Goal: Contribute content: Add original content to the website for others to see

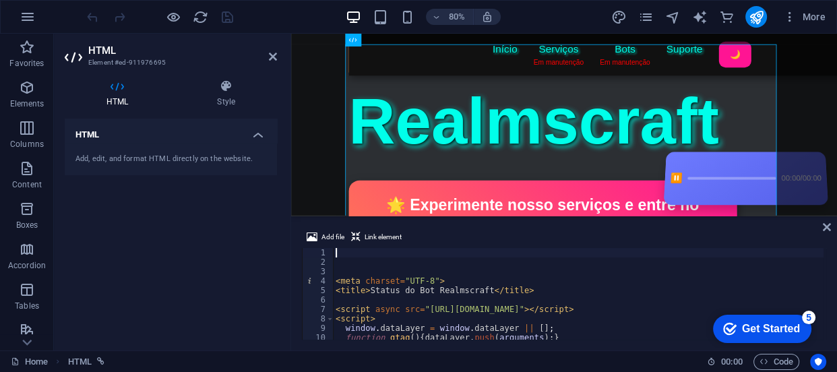
click at [428, 296] on div "< meta charset = "UTF-8" > < title > Status do Bot Realmscraft </ title > < scr…" at bounding box center [677, 302] width 689 height 108
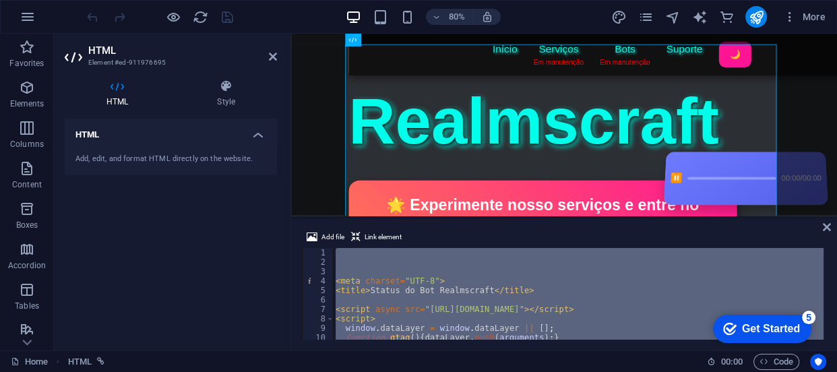
type textarea "</html>"
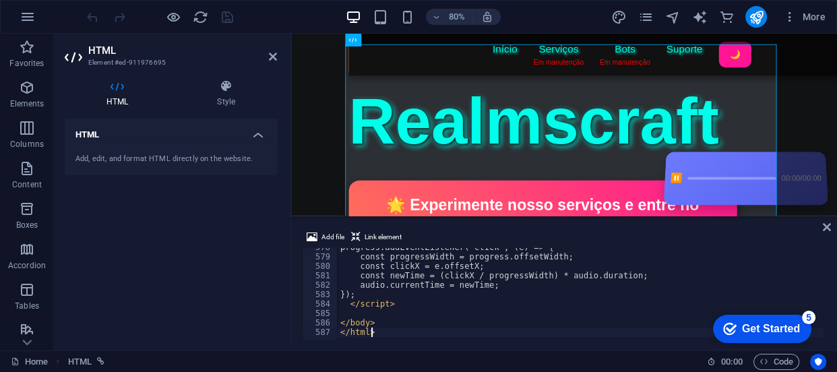
scroll to position [5447, 0]
click at [822, 222] on icon at bounding box center [826, 227] width 8 height 11
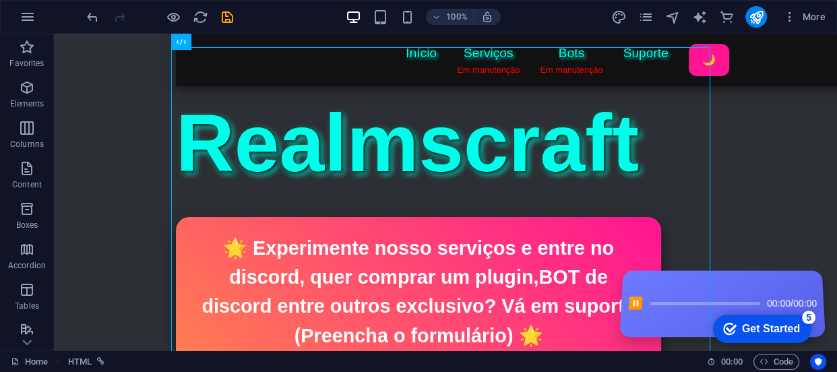
click at [222, 11] on icon "save" at bounding box center [227, 16] width 15 height 15
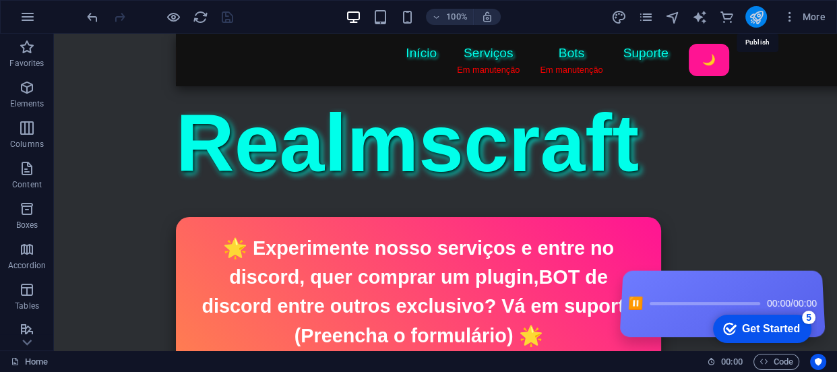
click at [757, 10] on icon "publish" at bounding box center [755, 16] width 15 height 15
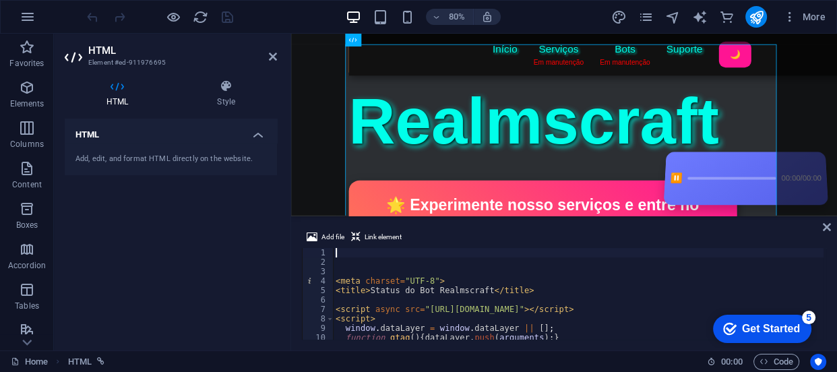
click at [438, 283] on div "< meta charset = "UTF-8" > < title > Status do Bot Realmscraft </ title > < scr…" at bounding box center [677, 302] width 689 height 108
type textarea "<meta charset="UTF-8">"
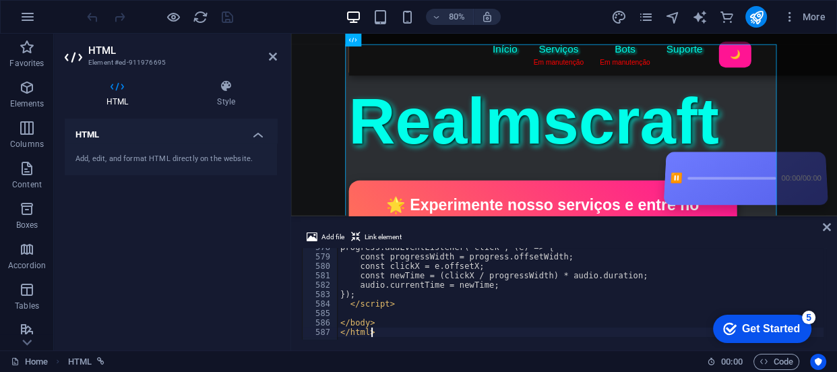
type textarea "</html>"
click at [822, 224] on icon at bounding box center [826, 227] width 8 height 11
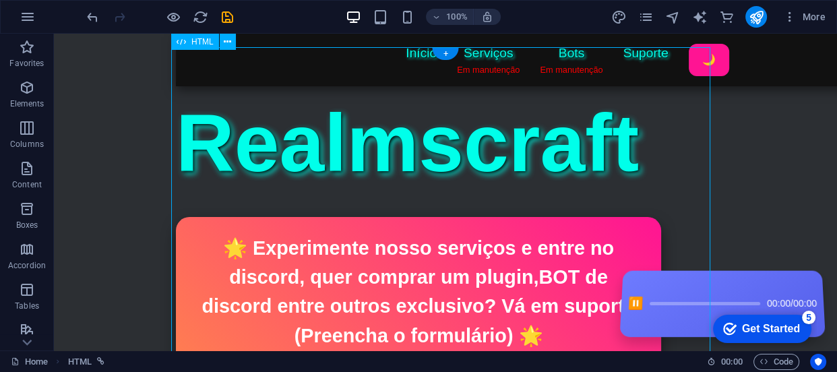
drag, startPoint x: 474, startPoint y: 200, endPoint x: 282, endPoint y: 240, distance: 195.5
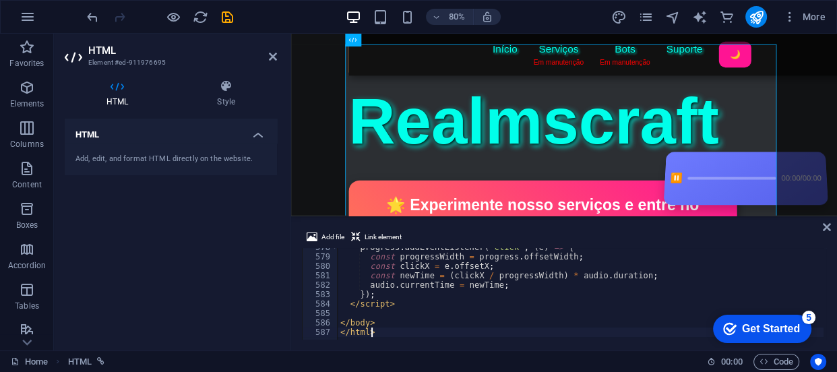
click at [370, 282] on div "progress . addEventListener ( 'click' , ( e ) => { const progressWidth = progre…" at bounding box center [681, 296] width 689 height 108
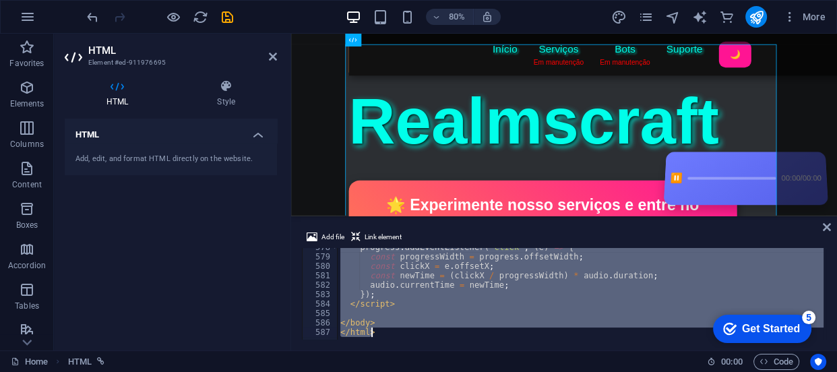
type textarea "</html>"
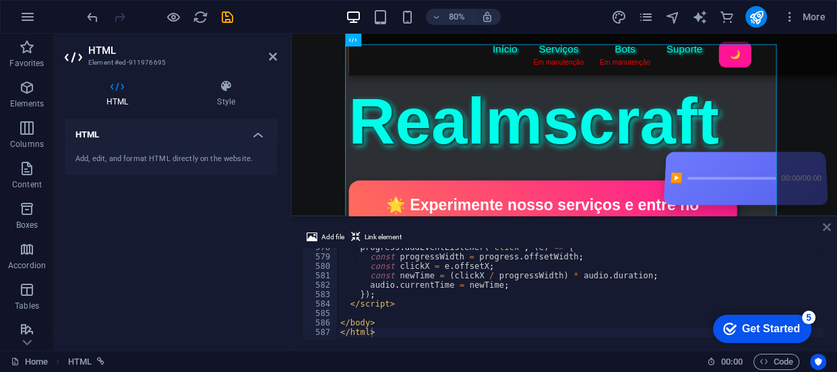
click at [828, 226] on icon at bounding box center [826, 227] width 8 height 11
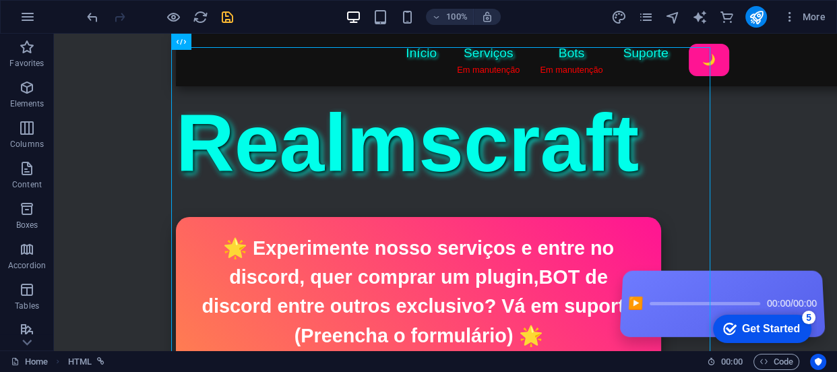
click at [219, 15] on span "save" at bounding box center [227, 16] width 16 height 15
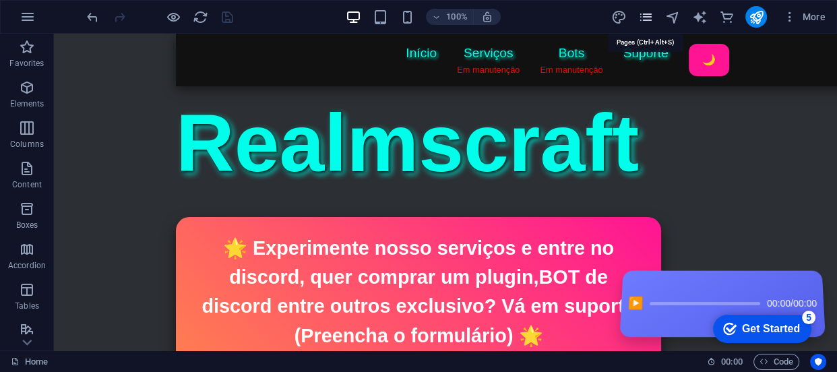
click at [644, 13] on icon "pages" at bounding box center [644, 16] width 15 height 15
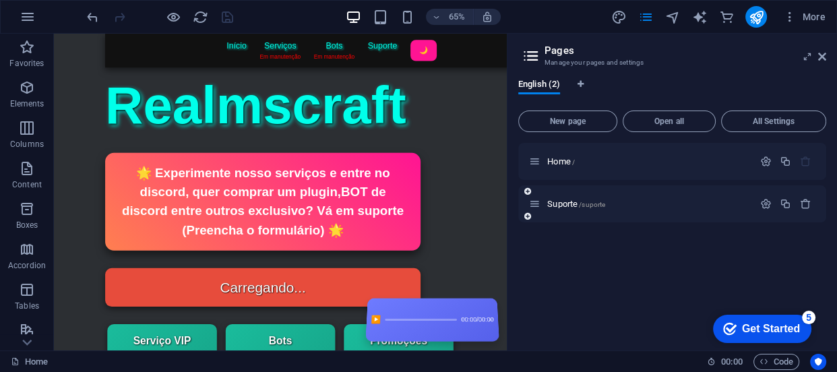
click at [571, 209] on div "Suporte /suporte" at bounding box center [641, 203] width 224 height 15
click at [571, 206] on span "Suporte /suporte" at bounding box center [576, 204] width 58 height 10
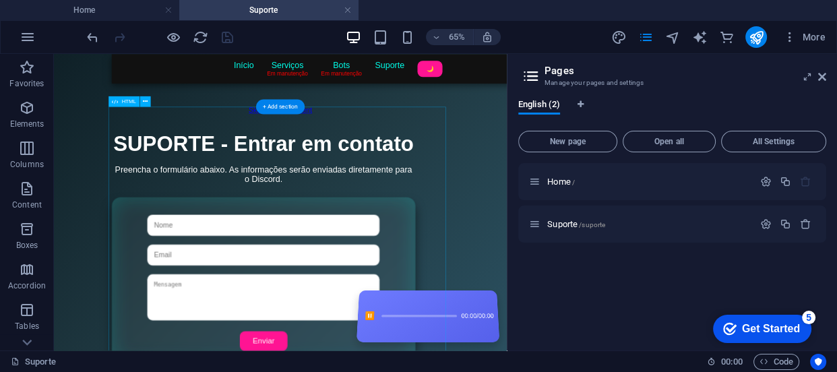
scroll to position [0, 0]
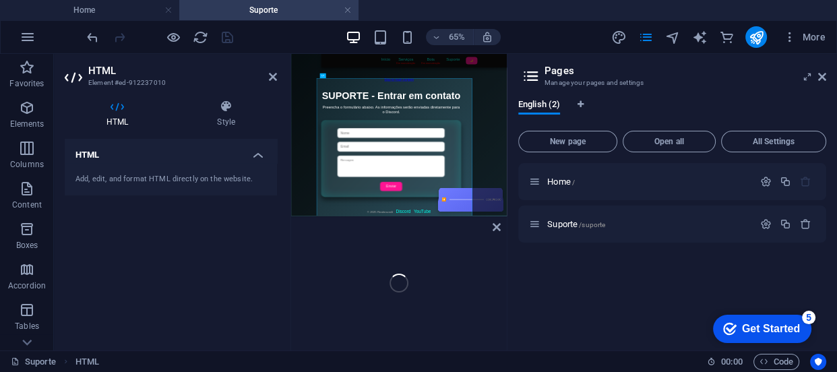
click at [275, 154] on h4 "HTML" at bounding box center [171, 151] width 212 height 24
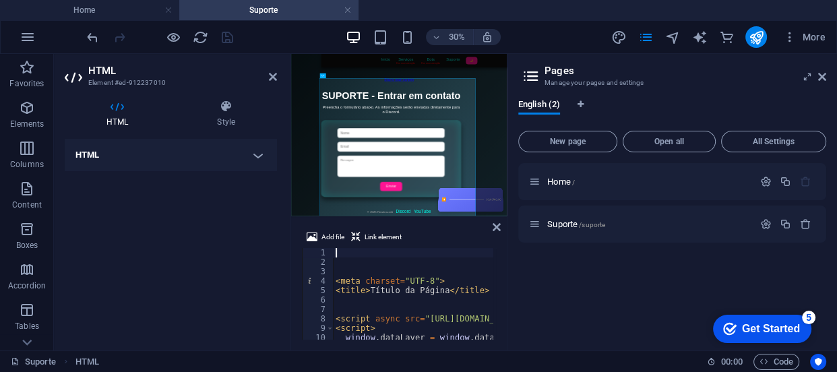
click at [413, 297] on div "< meta charset = "UTF-8" > < title > Título da Página </ title > < script async…" at bounding box center [649, 302] width 632 height 108
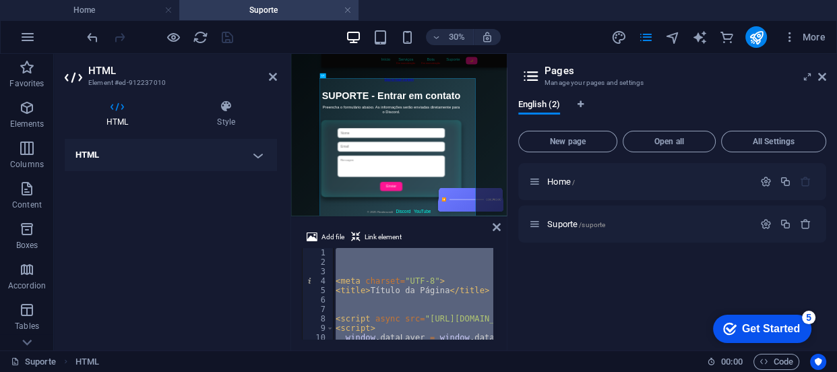
click at [412, 294] on div "< meta charset = "UTF-8" > < title > Título da Página </ title > < script async…" at bounding box center [413, 294] width 160 height 92
type textarea "<title>Título da Página</title>"
click at [412, 294] on div "< meta charset = "UTF-8" > < title > Título da Página </ title > < script async…" at bounding box center [649, 302] width 632 height 108
paste textarea
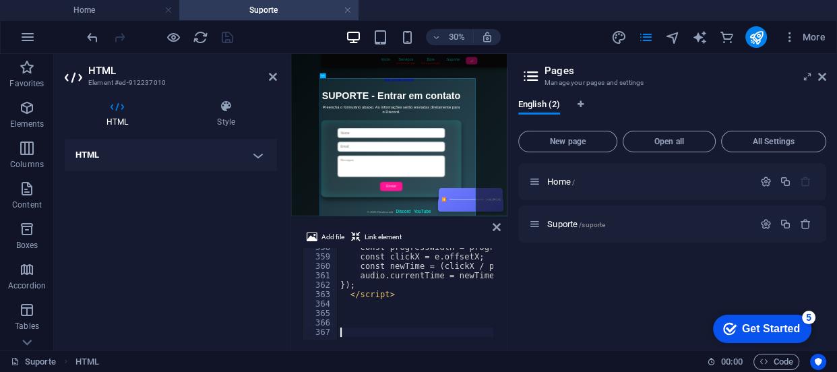
scroll to position [3372, 0]
click at [222, 34] on icon "save" at bounding box center [227, 37] width 15 height 15
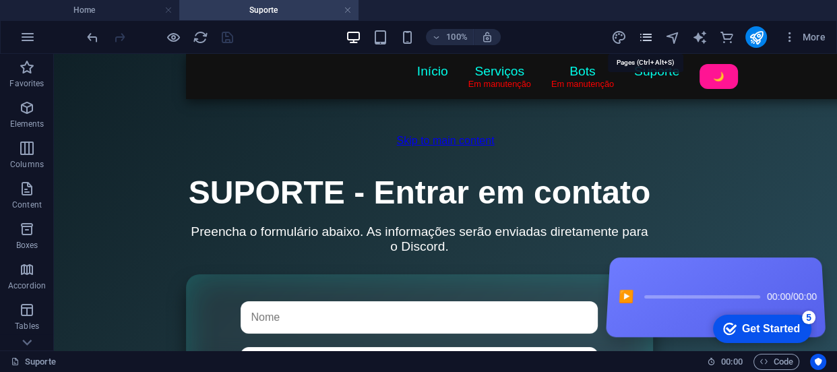
click at [646, 36] on icon "pages" at bounding box center [644, 37] width 15 height 15
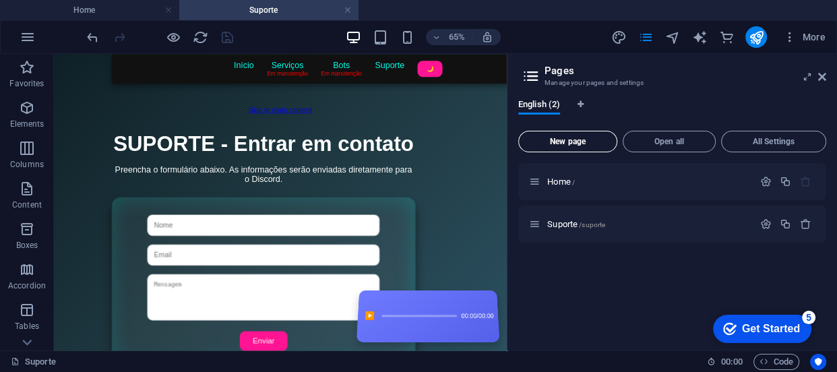
click at [568, 137] on span "New page" at bounding box center [567, 141] width 87 height 8
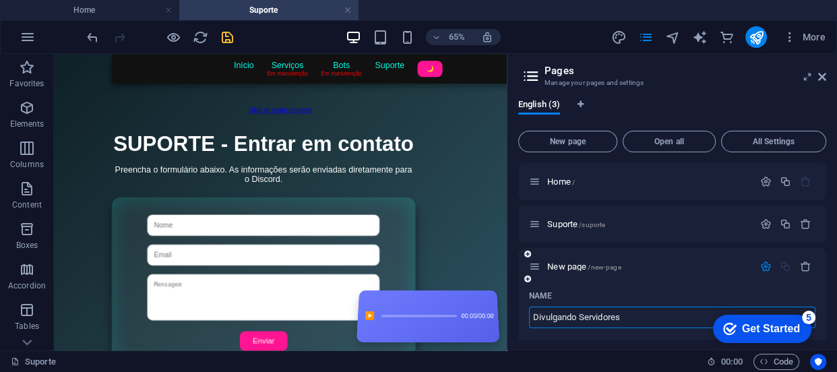
type input "Divulgando Servidores"
type input "/divulgando-servidores"
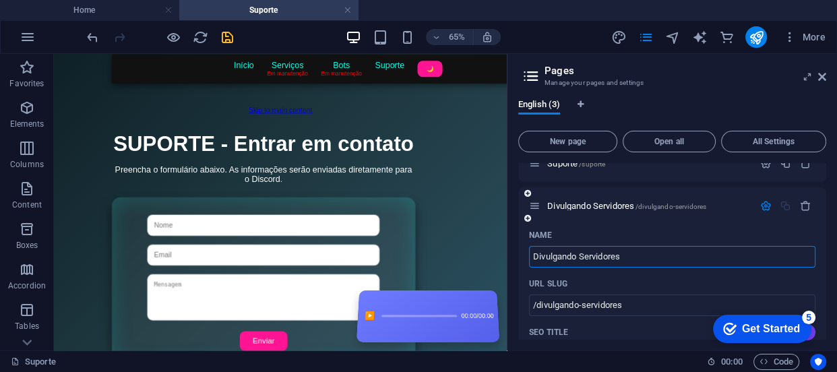
scroll to position [122, 0]
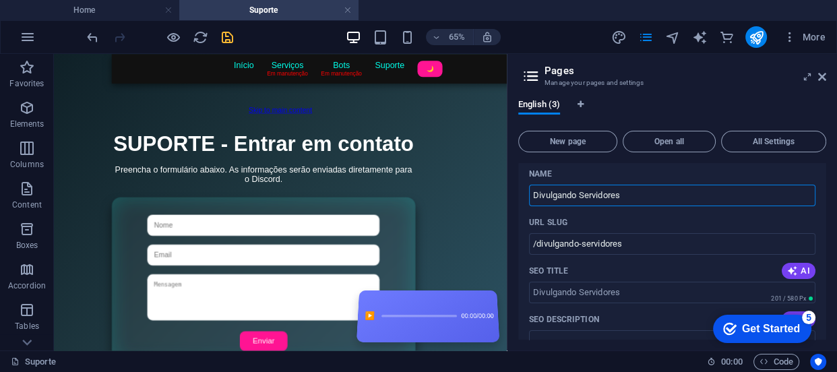
type input "Divulgando Servidores"
click at [233, 40] on icon "save" at bounding box center [227, 37] width 15 height 15
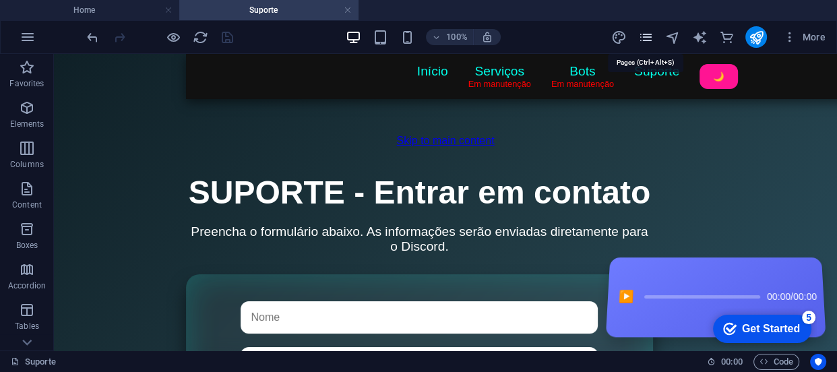
click at [646, 34] on icon "pages" at bounding box center [644, 37] width 15 height 15
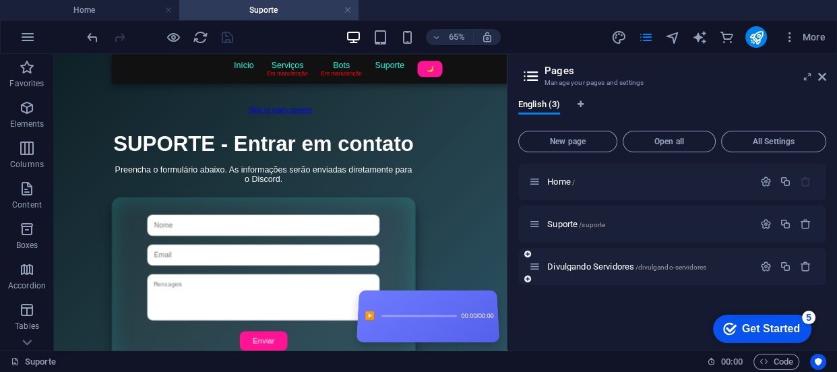
click at [583, 261] on div "Divulgando Servidores /divulgando-servidores" at bounding box center [641, 266] width 224 height 15
click at [584, 261] on span "Divulgando Servidores /divulgando-servidores" at bounding box center [626, 266] width 159 height 10
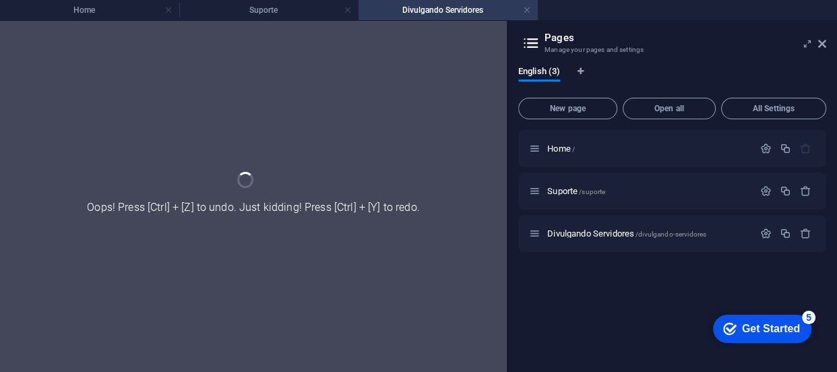
scroll to position [0, 0]
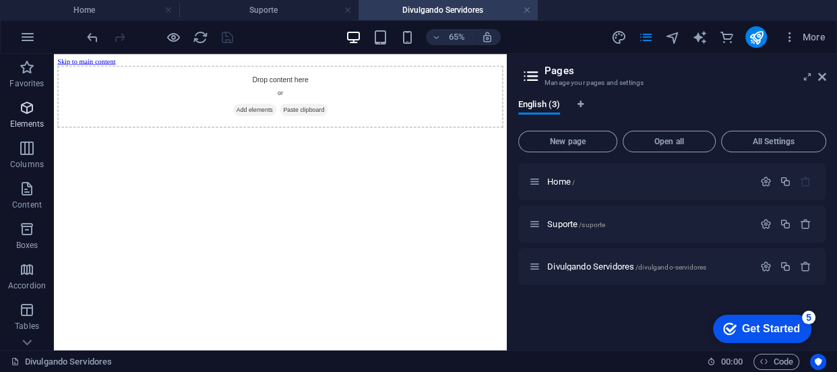
click at [20, 102] on icon "button" at bounding box center [27, 108] width 16 height 16
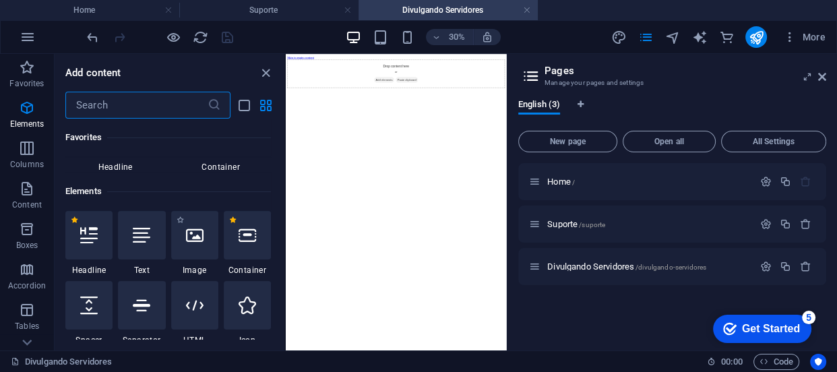
scroll to position [143, 0]
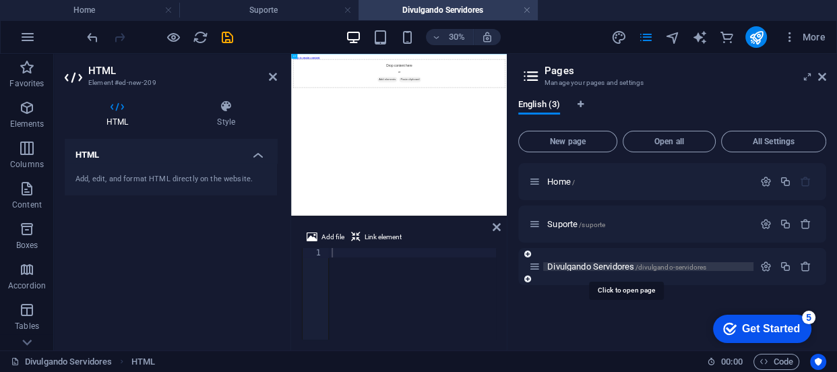
click at [672, 263] on span "/divulgando-servidores" at bounding box center [670, 266] width 71 height 7
click at [762, 264] on icon "button" at bounding box center [765, 266] width 11 height 11
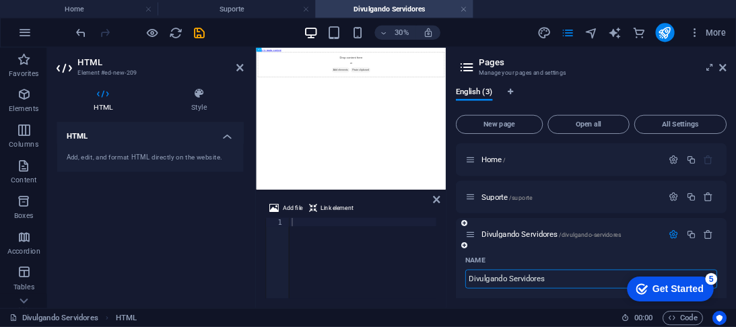
scroll to position [122, 0]
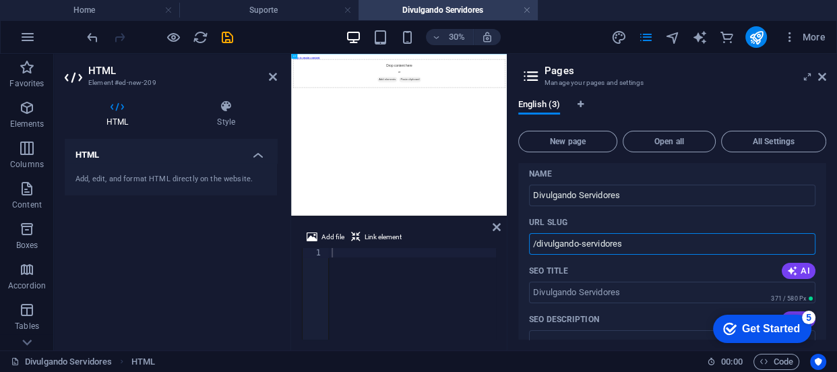
drag, startPoint x: 638, startPoint y: 242, endPoint x: 538, endPoint y: 241, distance: 99.7
click at [538, 241] on input "/divulgando-servidores" at bounding box center [672, 244] width 286 height 22
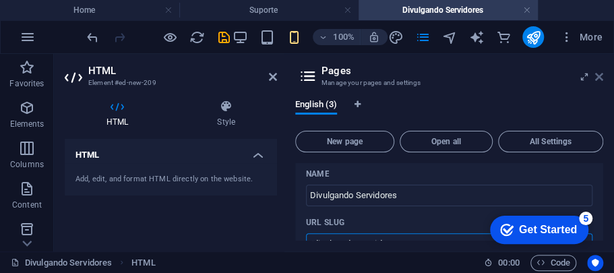
click at [599, 77] on icon at bounding box center [599, 76] width 8 height 11
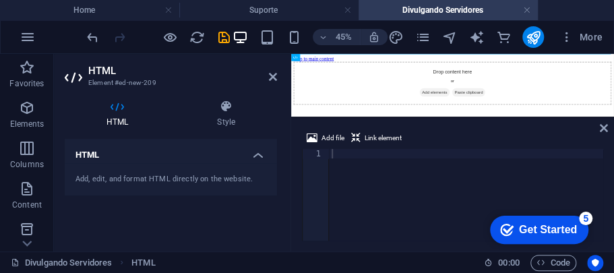
click at [360, 154] on div at bounding box center [466, 204] width 274 height 110
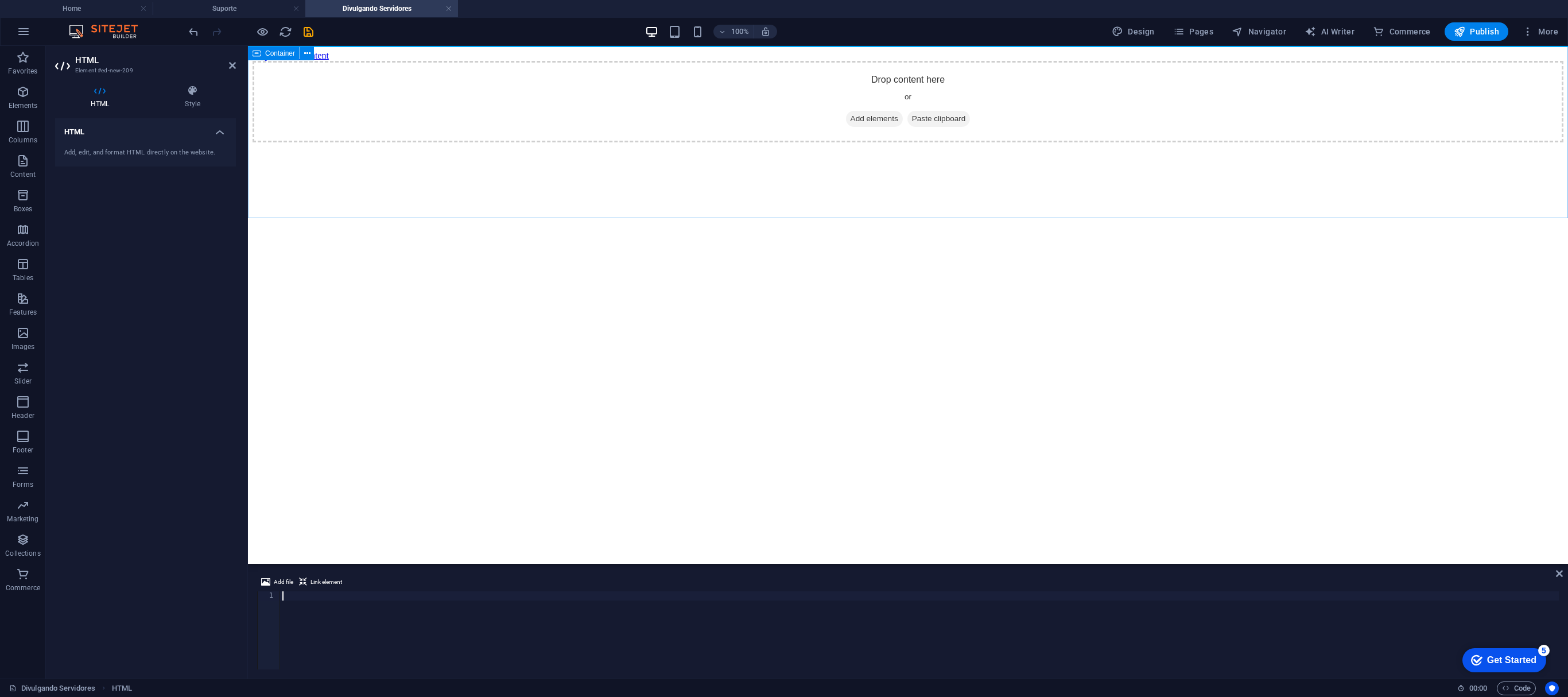
click at [383, 103] on div "Drop content here or Add elements Paste clipboard" at bounding box center [908, 101] width 1311 height 82
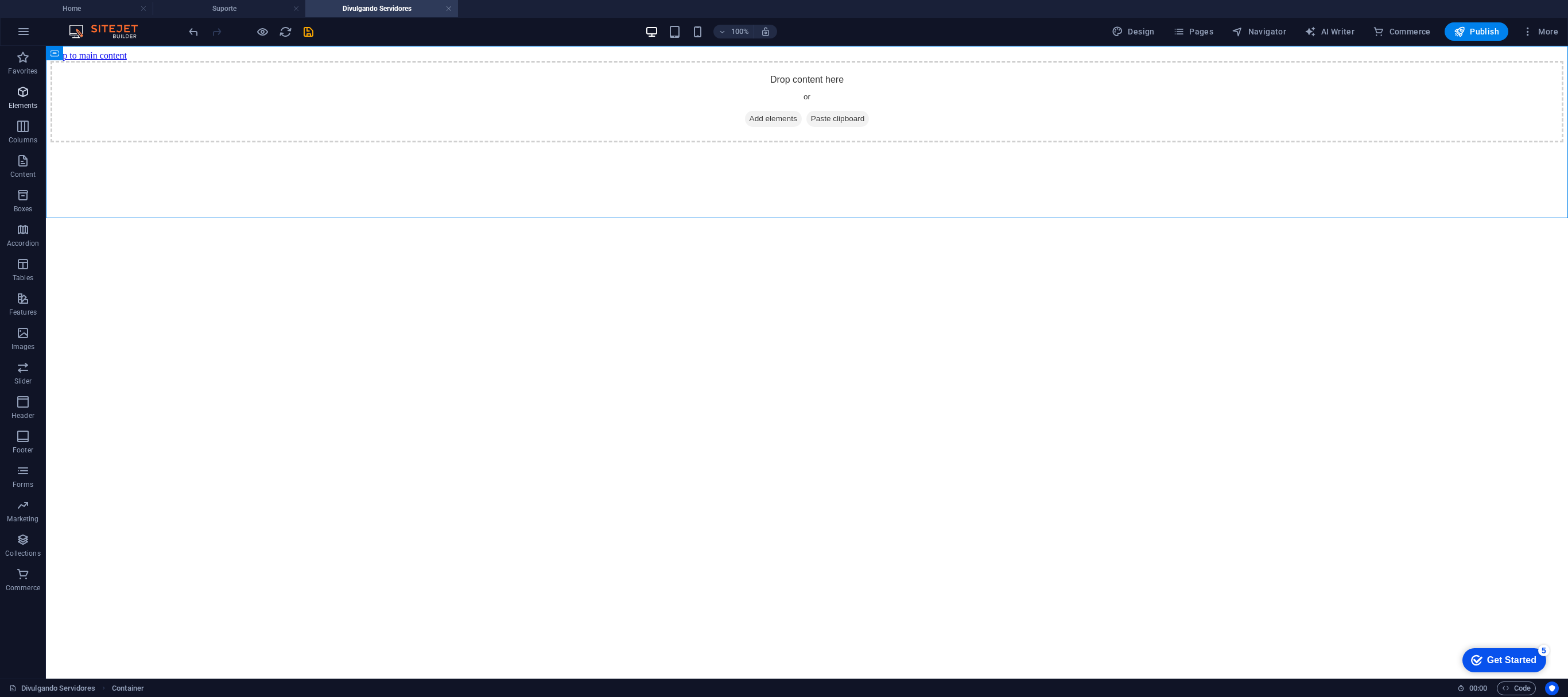
click at [15, 100] on span "Elements" at bounding box center [23, 99] width 46 height 27
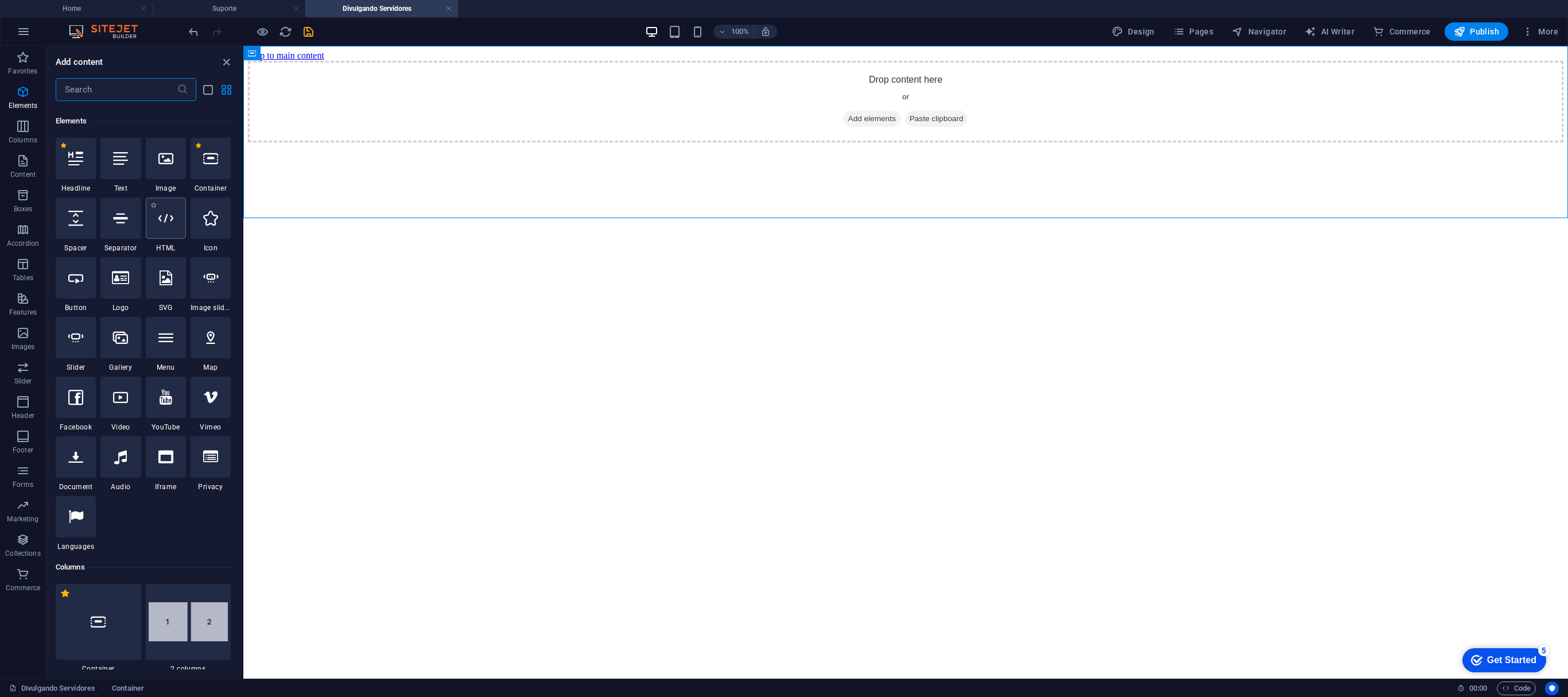
scroll to position [123, 0]
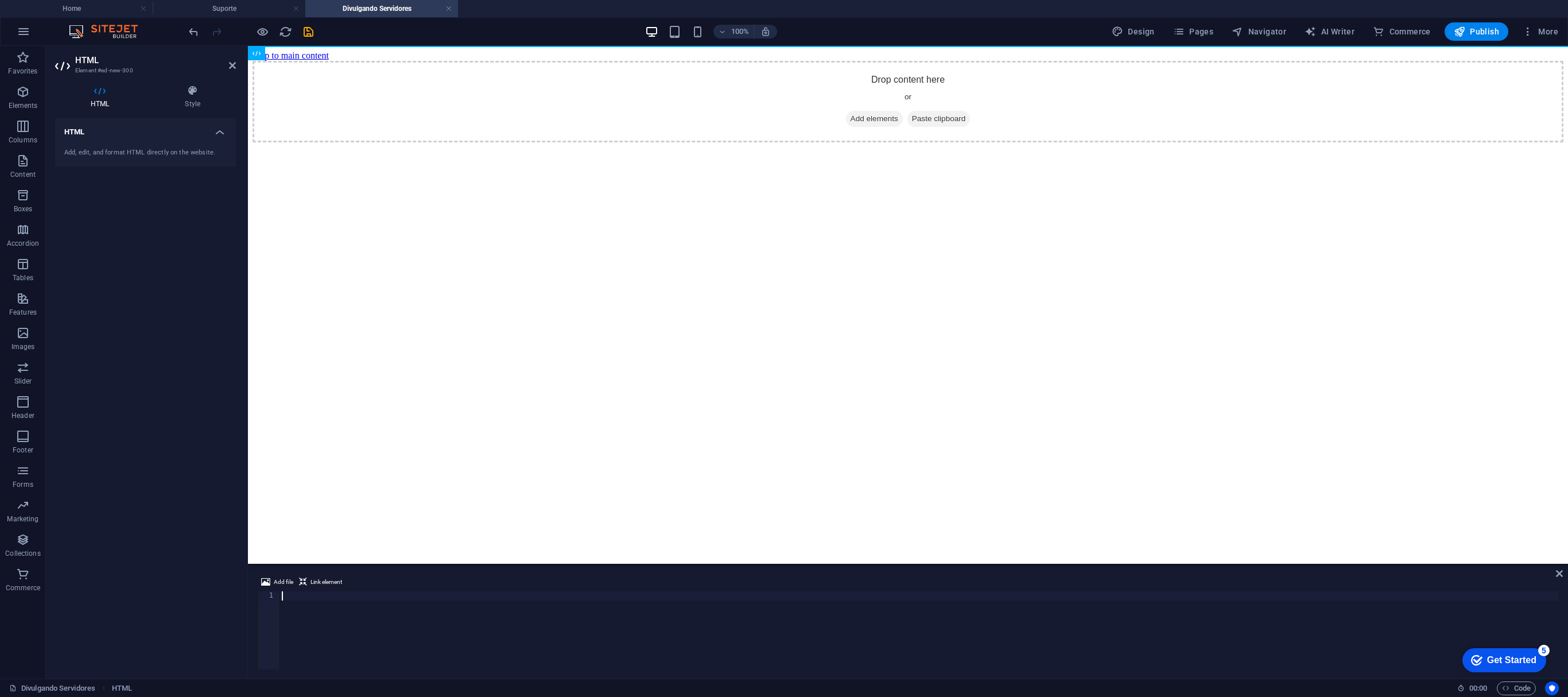
click at [353, 316] on div at bounding box center [919, 639] width 1279 height 96
click at [712, 142] on div "Drop content here or Add elements Paste clipboard" at bounding box center [908, 101] width 1311 height 82
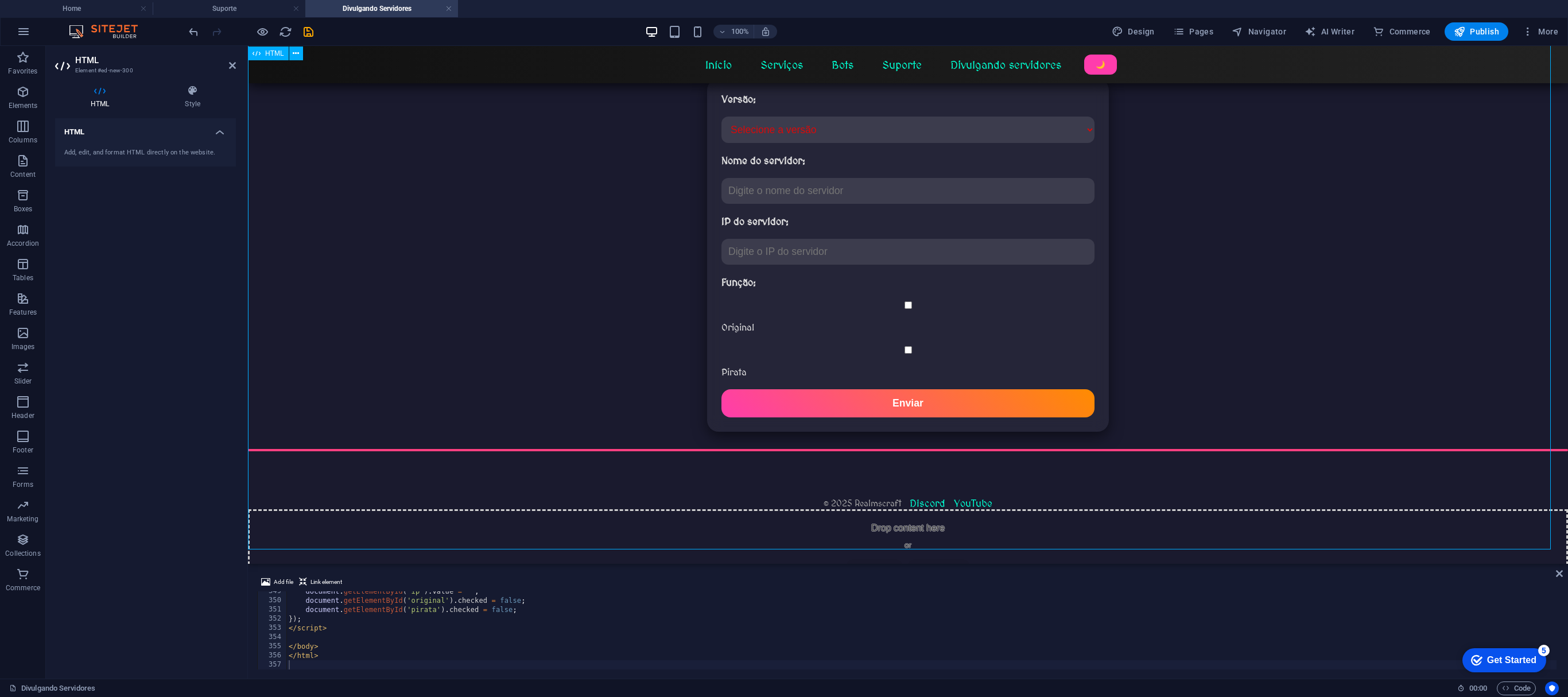
scroll to position [229, 0]
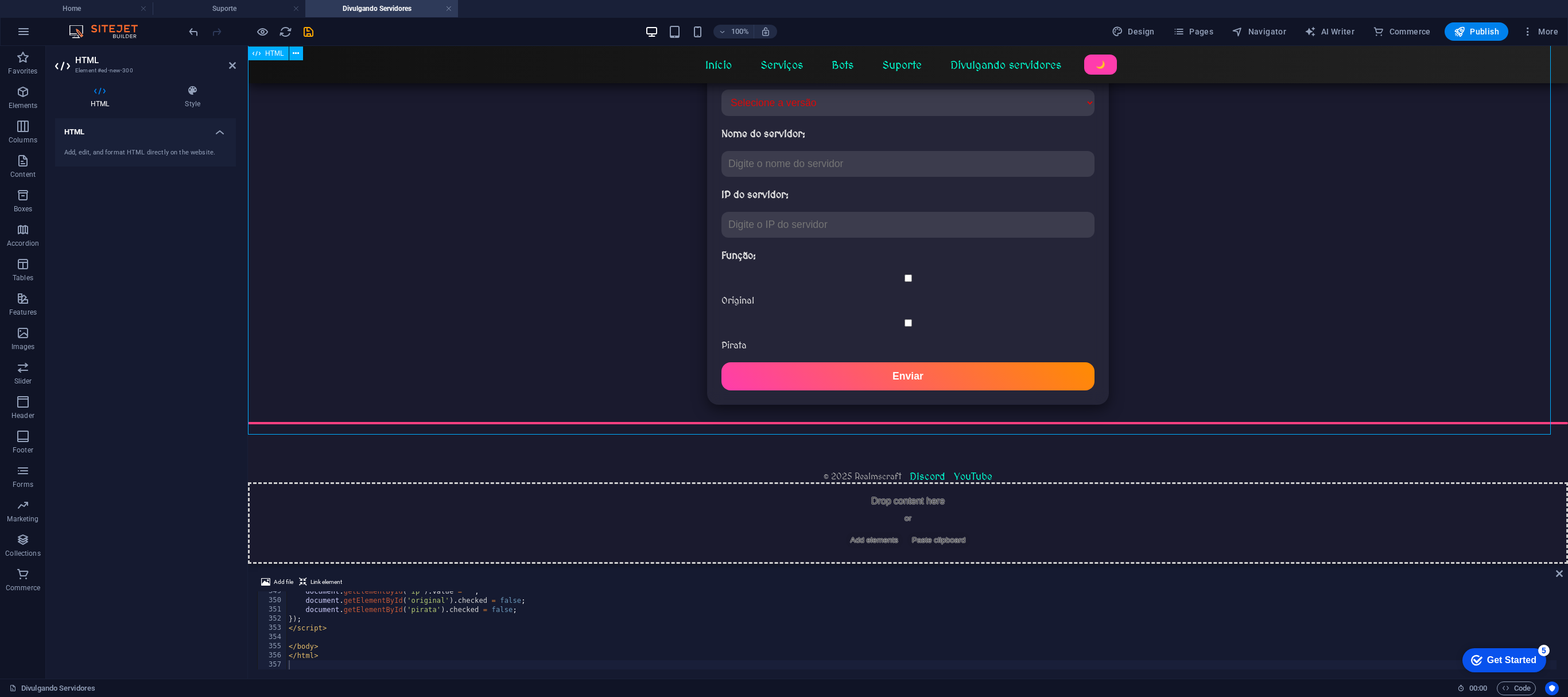
click at [712, 191] on div "Divulgando Servidores Início Serviços Bots Suporte Divulgando servidores 🌙 Divu…" at bounding box center [908, 242] width 1320 height 480
click at [712, 169] on div "Divulgando Servidores Início Serviços Bots Suporte Divulgando servidores 🌙 Divu…" at bounding box center [908, 242] width 1320 height 480
click at [406, 316] on div "document . getElementById ( 'ip' ) . value = '' ; document . getElementById ( '…" at bounding box center [921, 634] width 1271 height 96
type textarea "</html>"
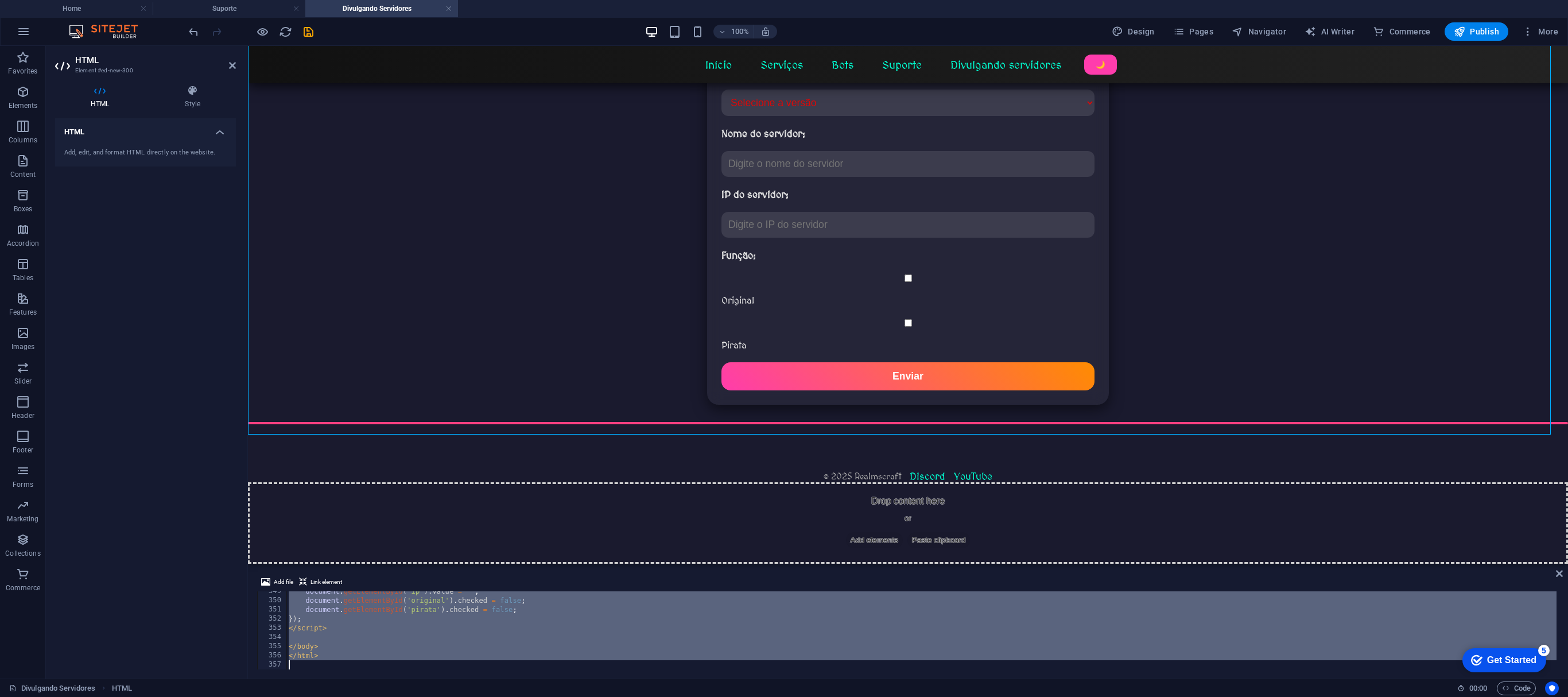
paste textarea
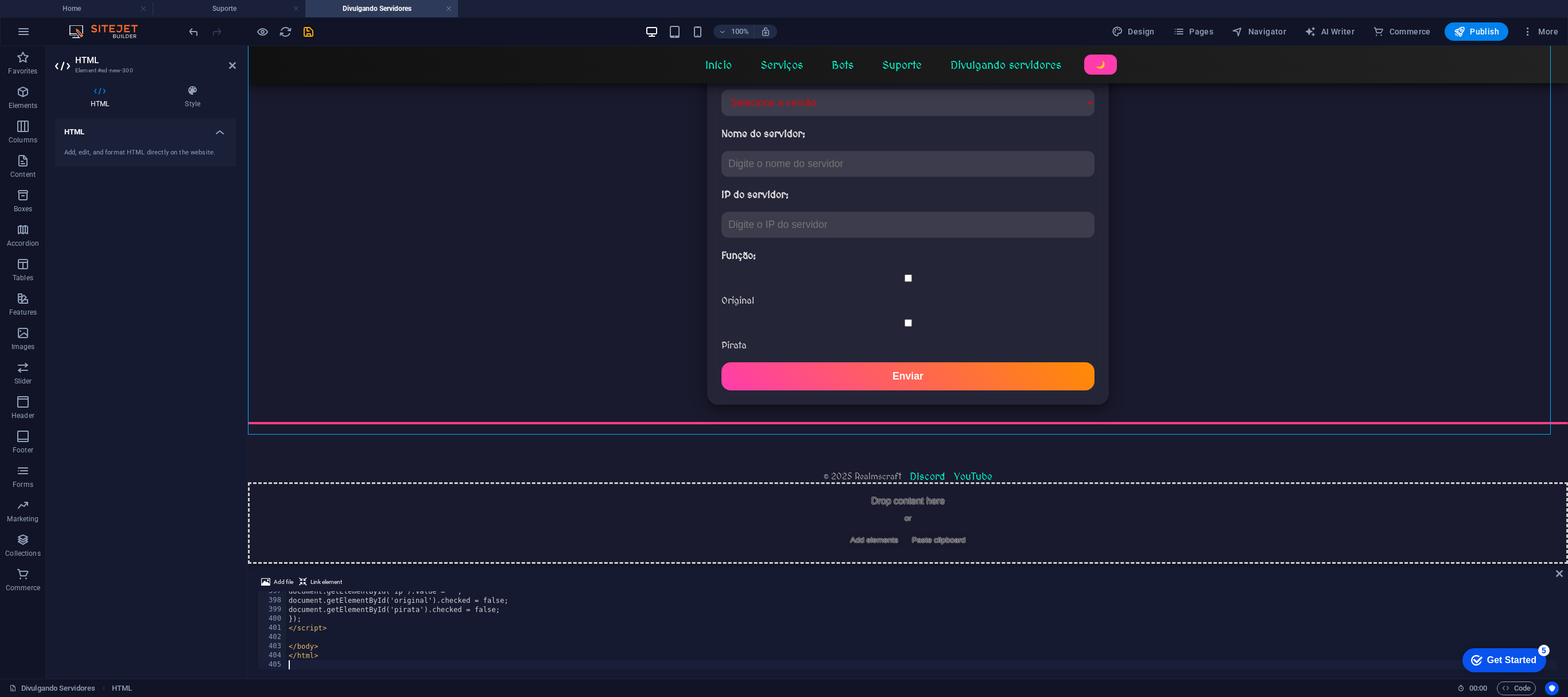
scroll to position [3641, 0]
click at [712, 211] on div "Divulgando Servidores Início Serviços Bots Suporte Divulgando servidores 🌙 Divu…" at bounding box center [908, 242] width 1320 height 480
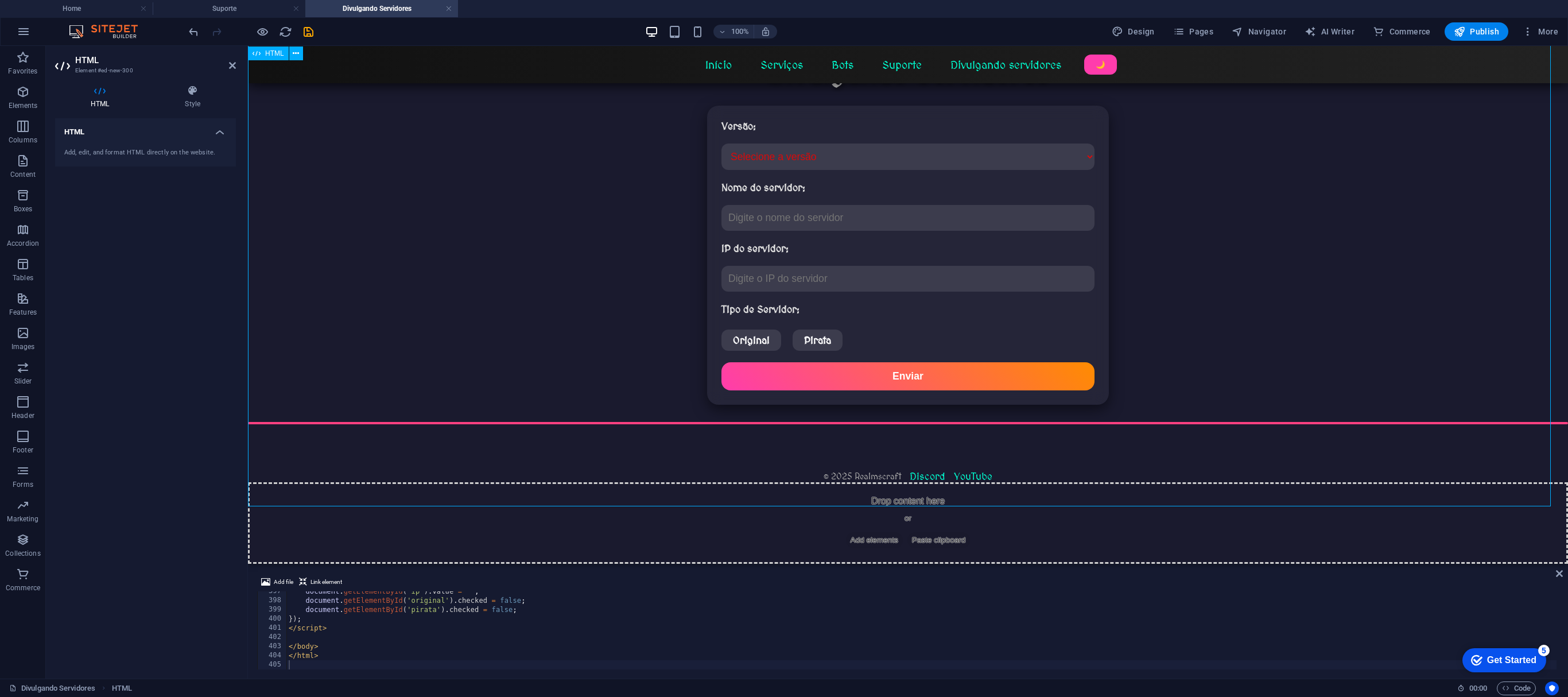
scroll to position [0, 0]
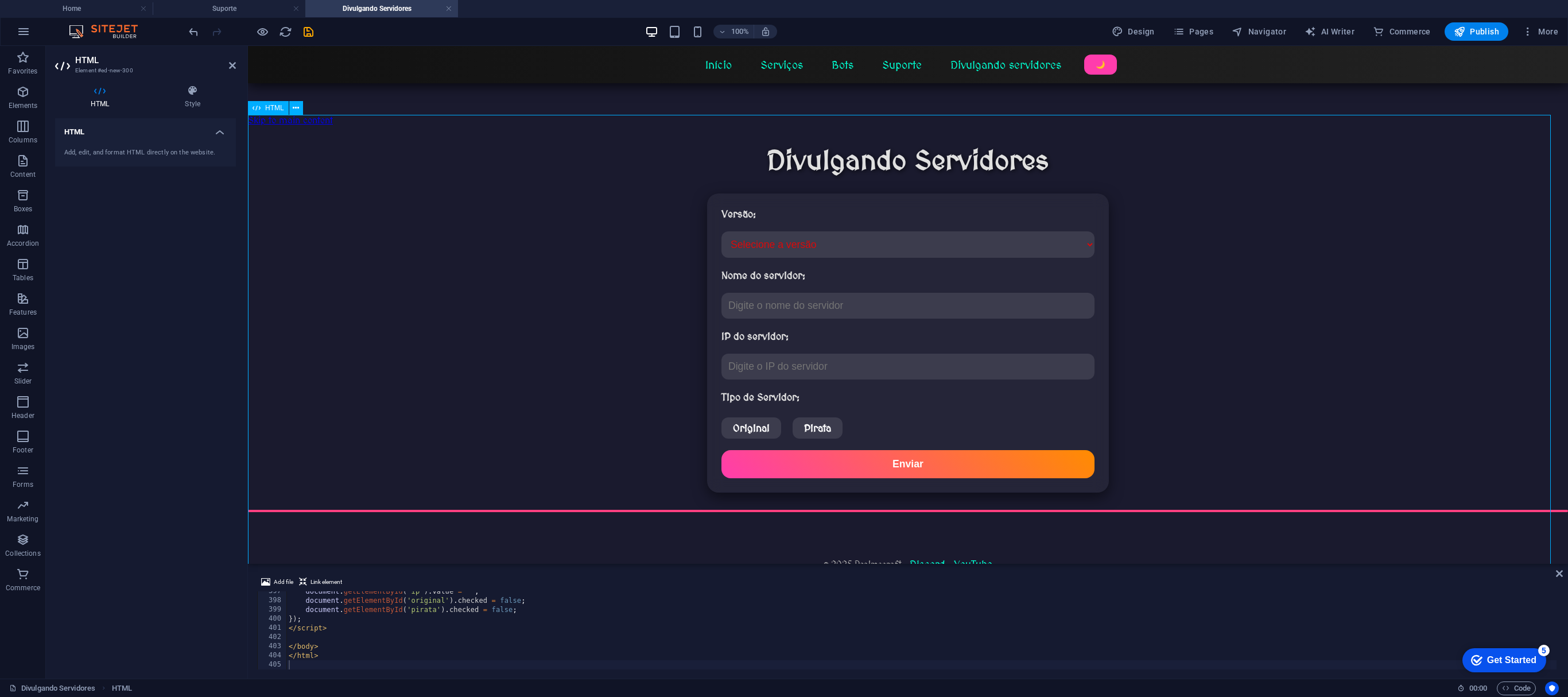
click at [712, 274] on div "Divulgando Servidores Início Serviços Bots Suporte Divulgando servidores 🌙 Divu…" at bounding box center [908, 357] width 1320 height 426
click at [536, 248] on div "Divulgando Servidores Início Serviços Bots Suporte Divulgando servidores 🌙 Divu…" at bounding box center [908, 357] width 1320 height 426
click at [395, 316] on div "document . getElementById ( 'ip' ) . value = '' ; document . getElementById ( '…" at bounding box center [921, 634] width 1271 height 96
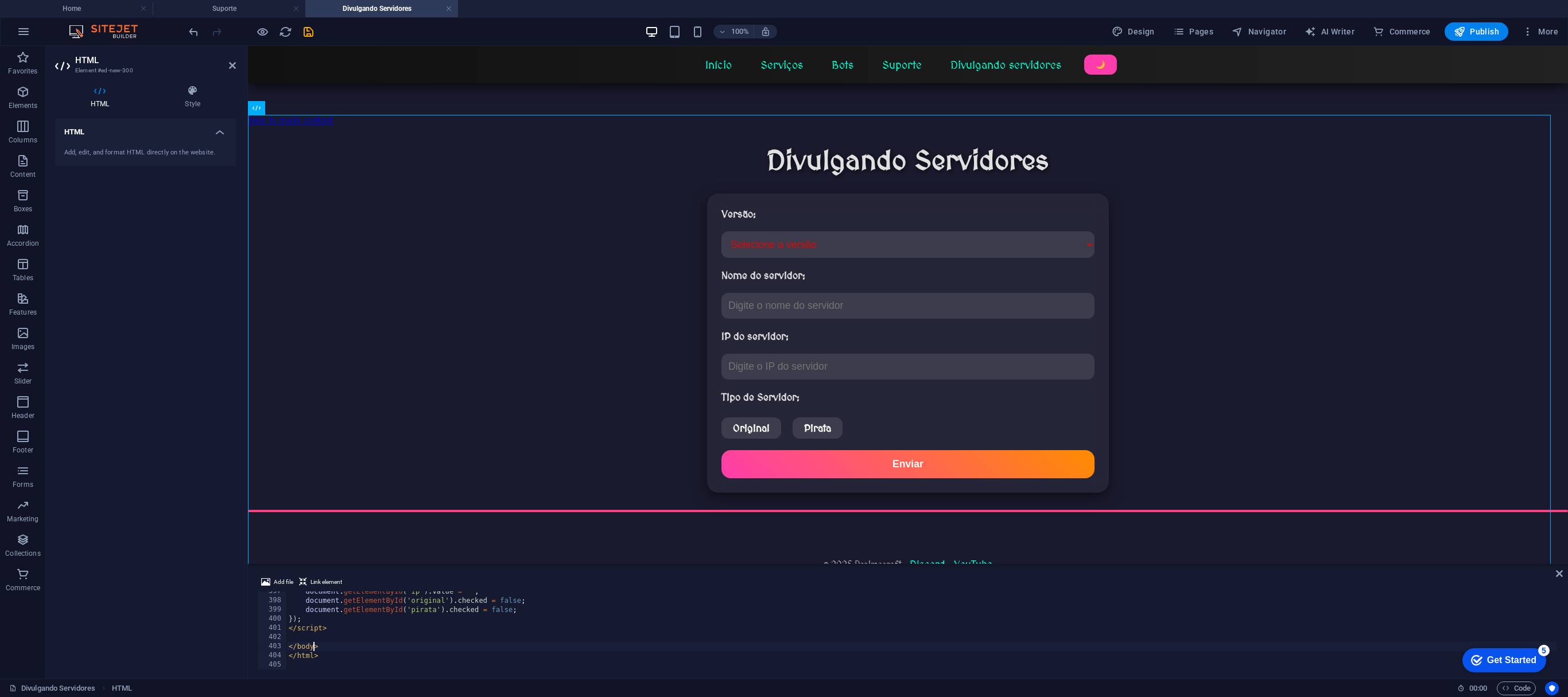
type textarea "</html>"
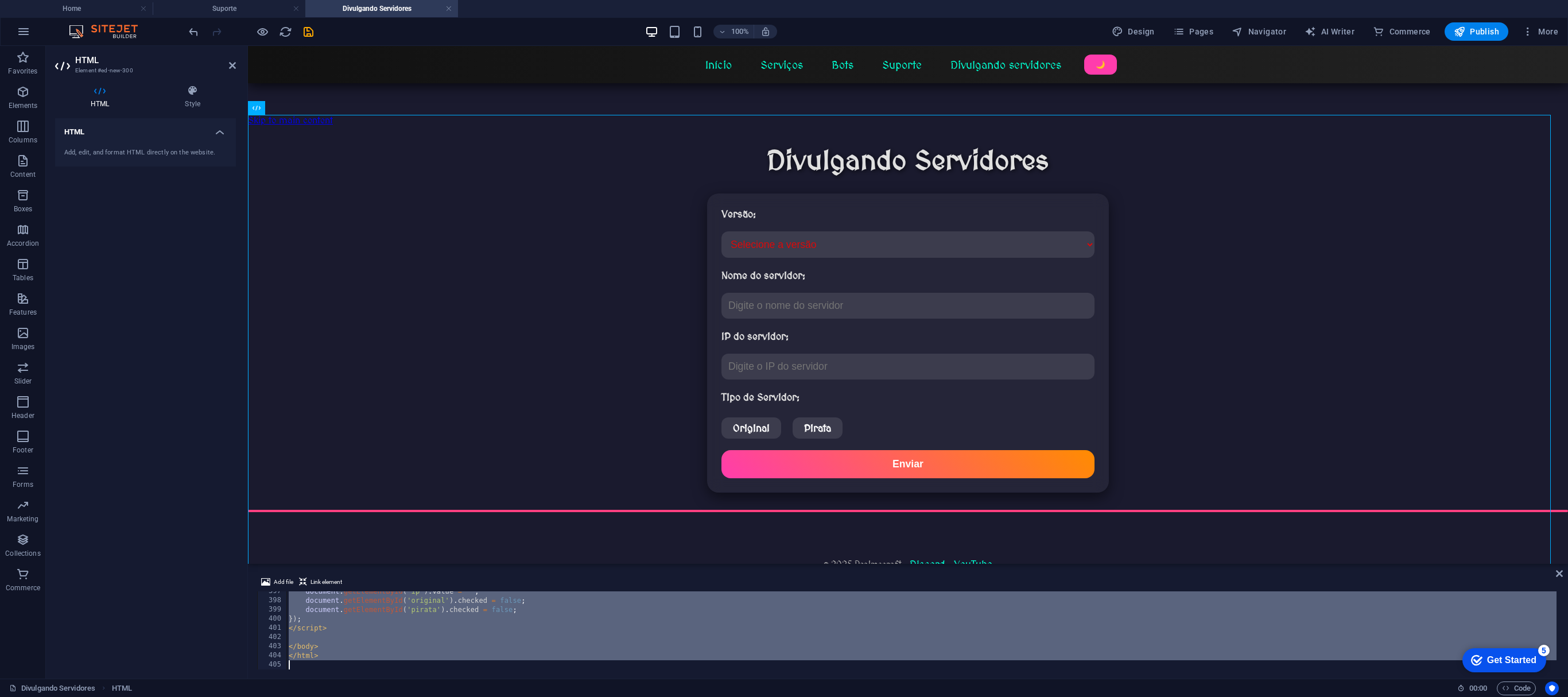
paste textarea
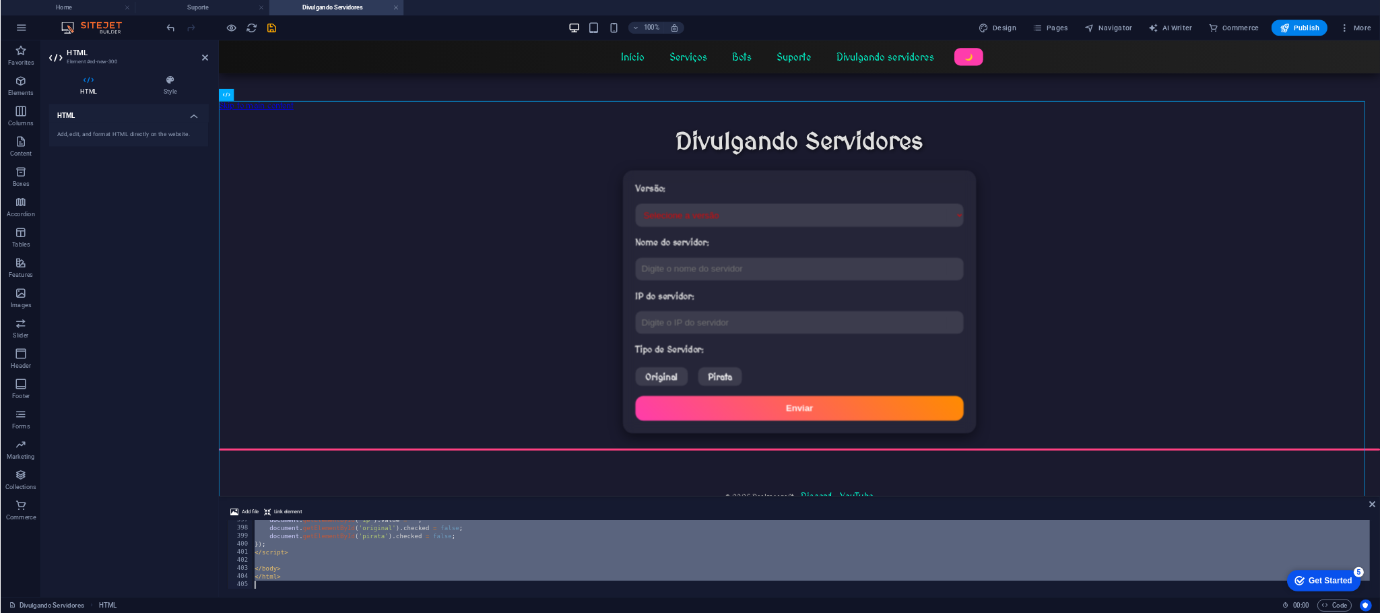
scroll to position [5911, 0]
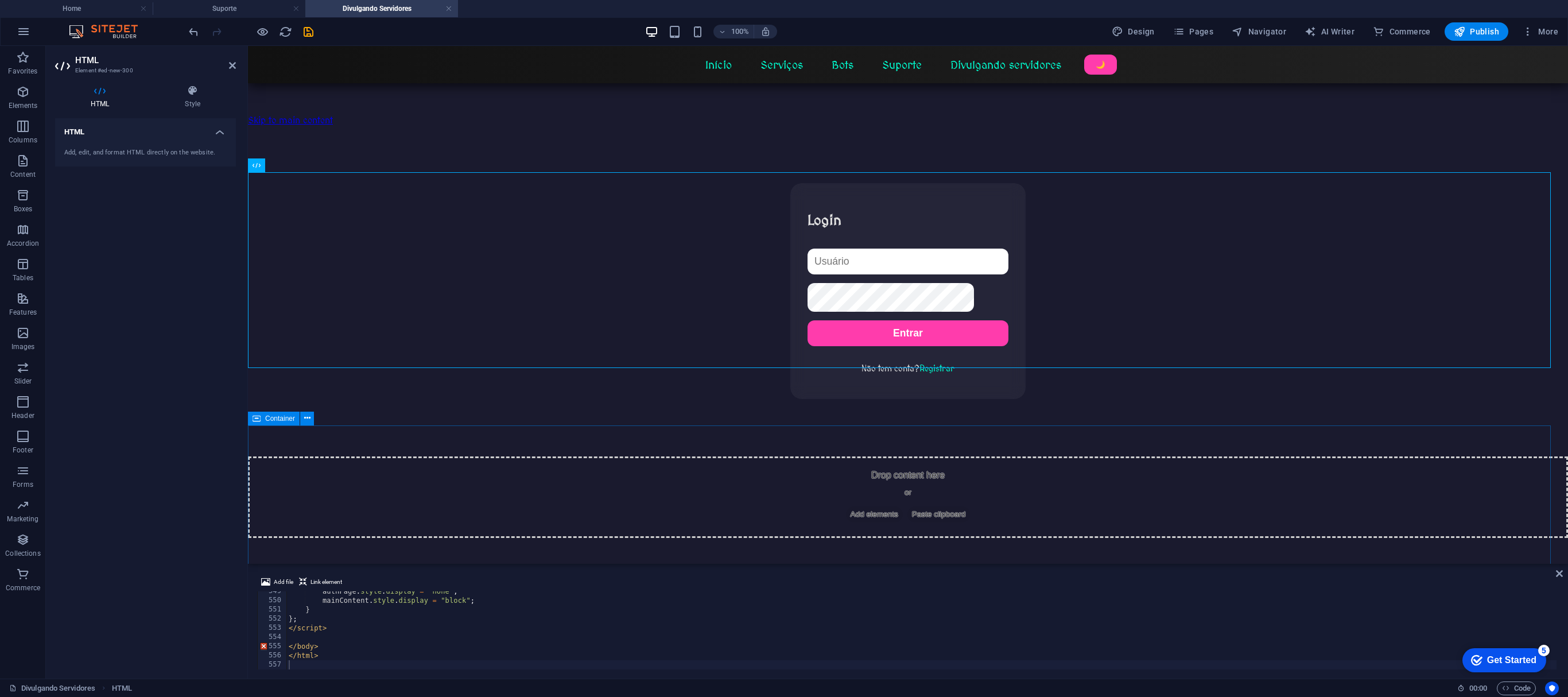
click at [523, 316] on div "Divulgando Servidores Início Serviços Bots Suporte Divulgando servidores 🌙 Logi…" at bounding box center [908, 360] width 1320 height 354
click at [503, 59] on body "Skip to main content Divulgando Servidores Início Serviços Bots Suporte Divulga…" at bounding box center [908, 291] width 1320 height 492
click at [308, 36] on icon "save" at bounding box center [308, 32] width 13 height 13
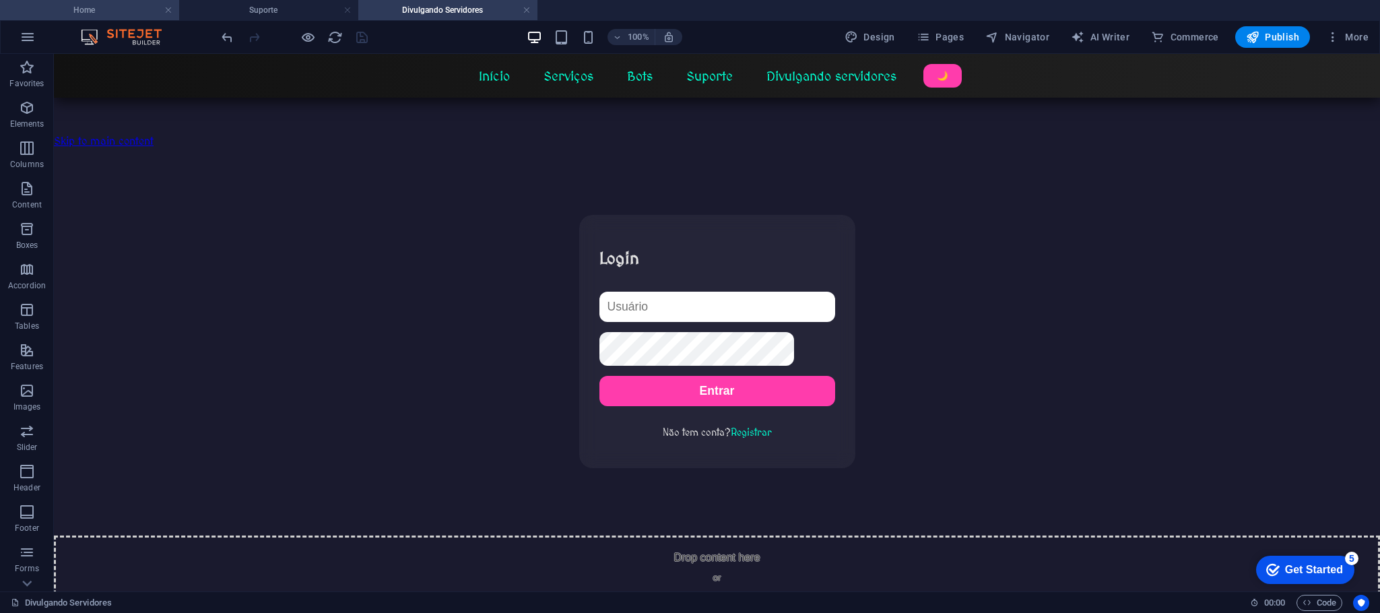
click at [95, 10] on h4 "Home" at bounding box center [89, 10] width 179 height 15
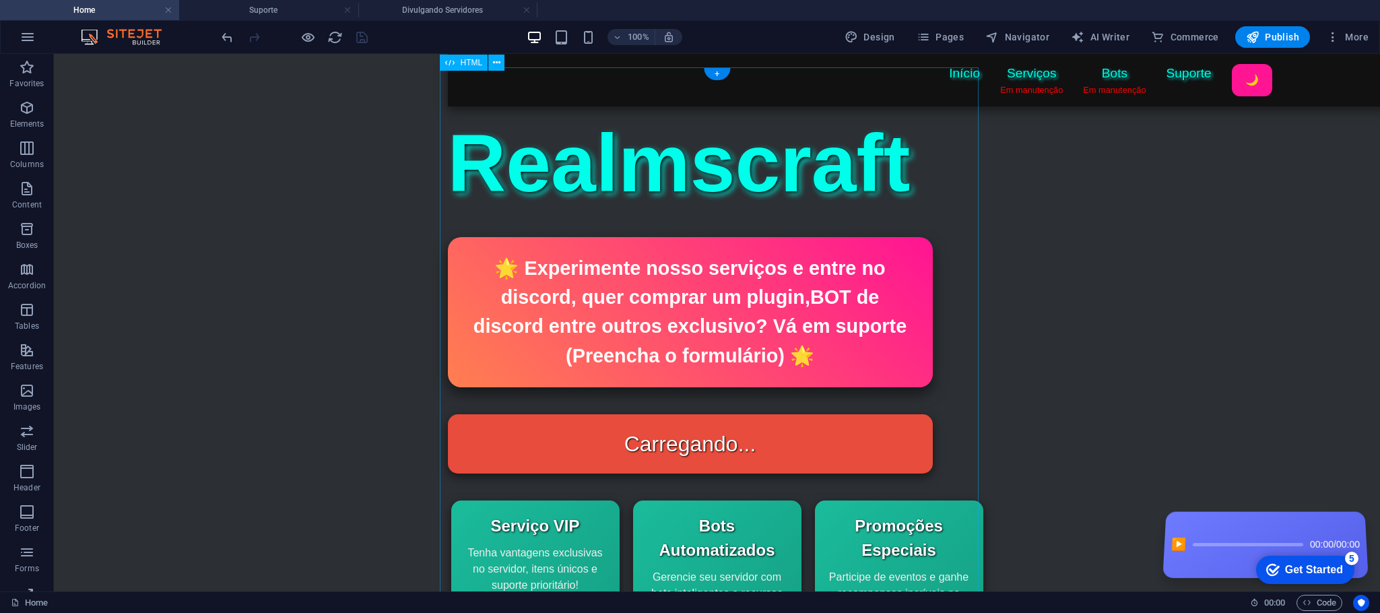
click at [645, 145] on div "Status do Bot Realmscraft Início Serviços Em manutenção Bots Em manutenção Supo…" at bounding box center [717, 538] width 539 height 943
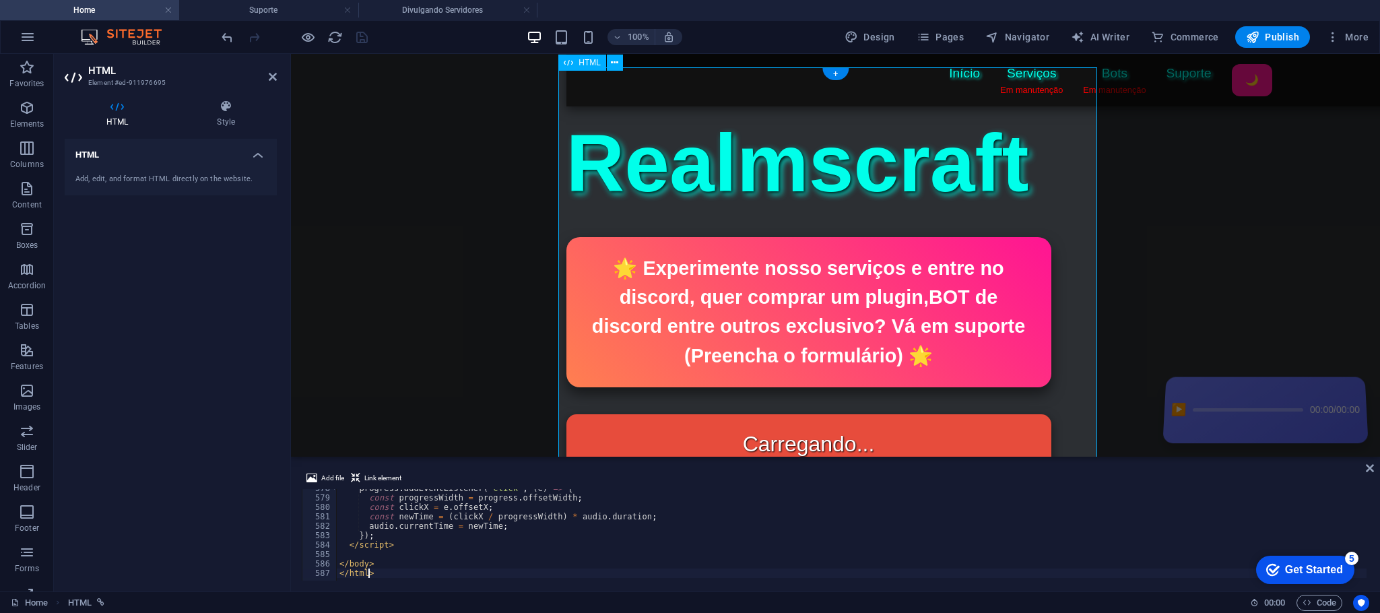
scroll to position [5444, 0]
click at [521, 371] on div "progress . addEventListener ( 'click' , ( e ) => { const progressWidth = progre…" at bounding box center [852, 538] width 1030 height 108
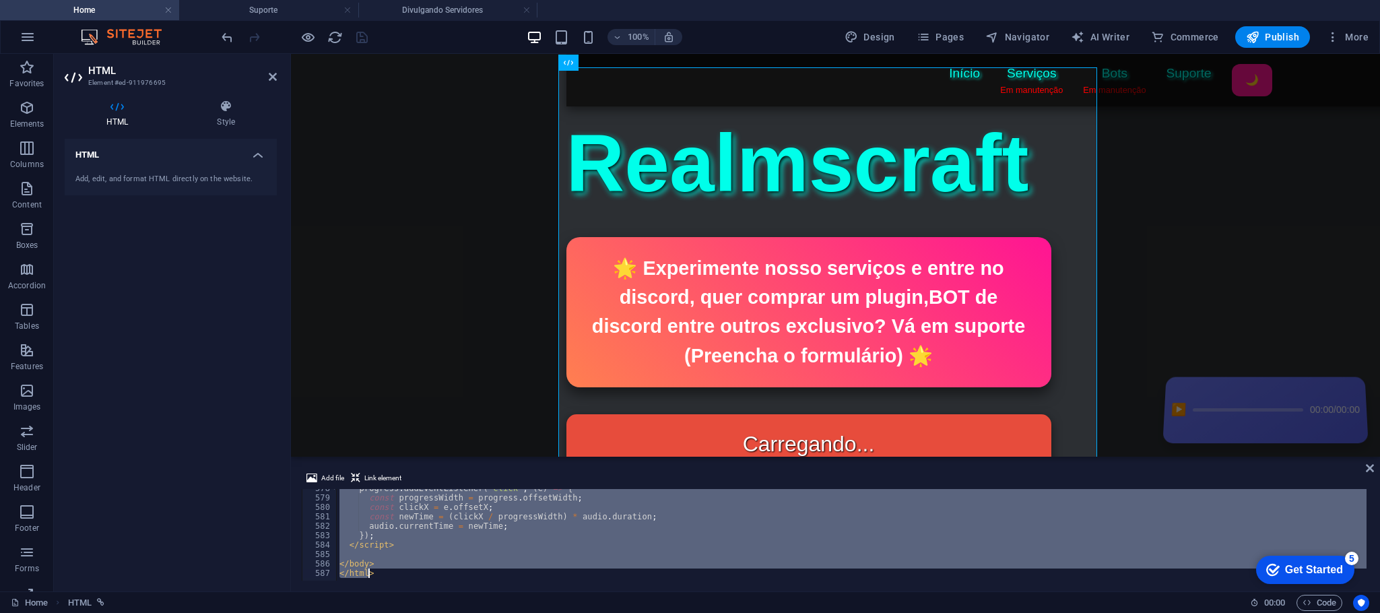
type textarea "</html>"
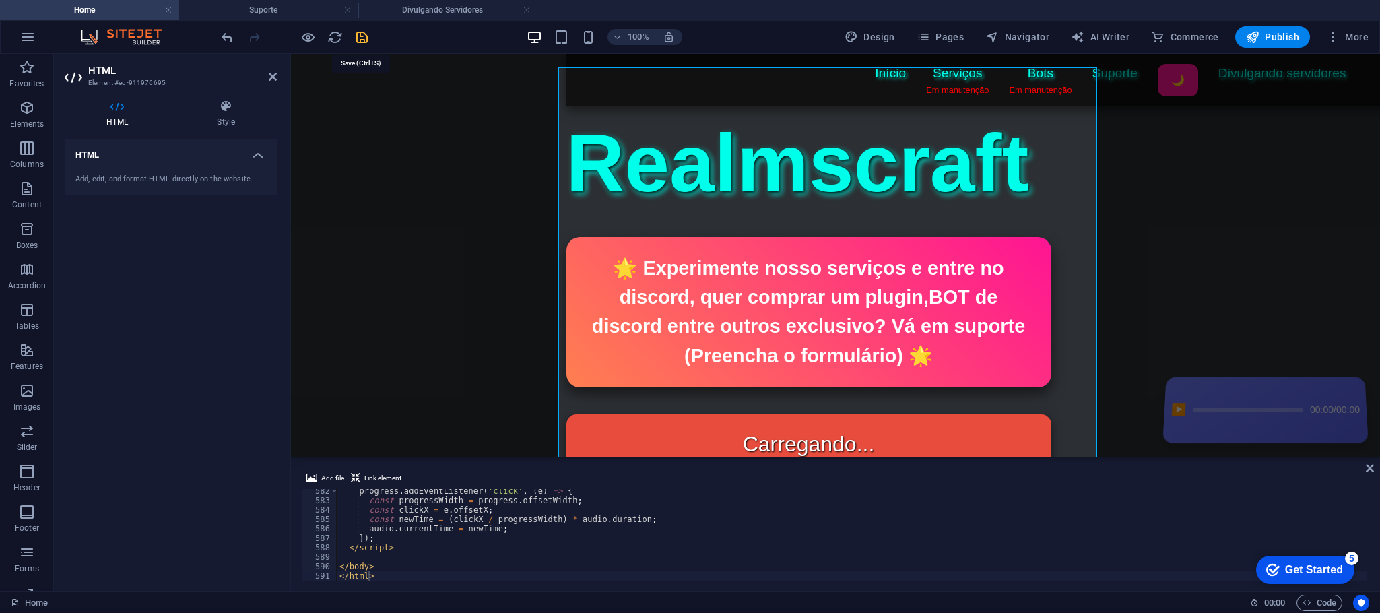
click at [356, 36] on icon "save" at bounding box center [361, 37] width 15 height 15
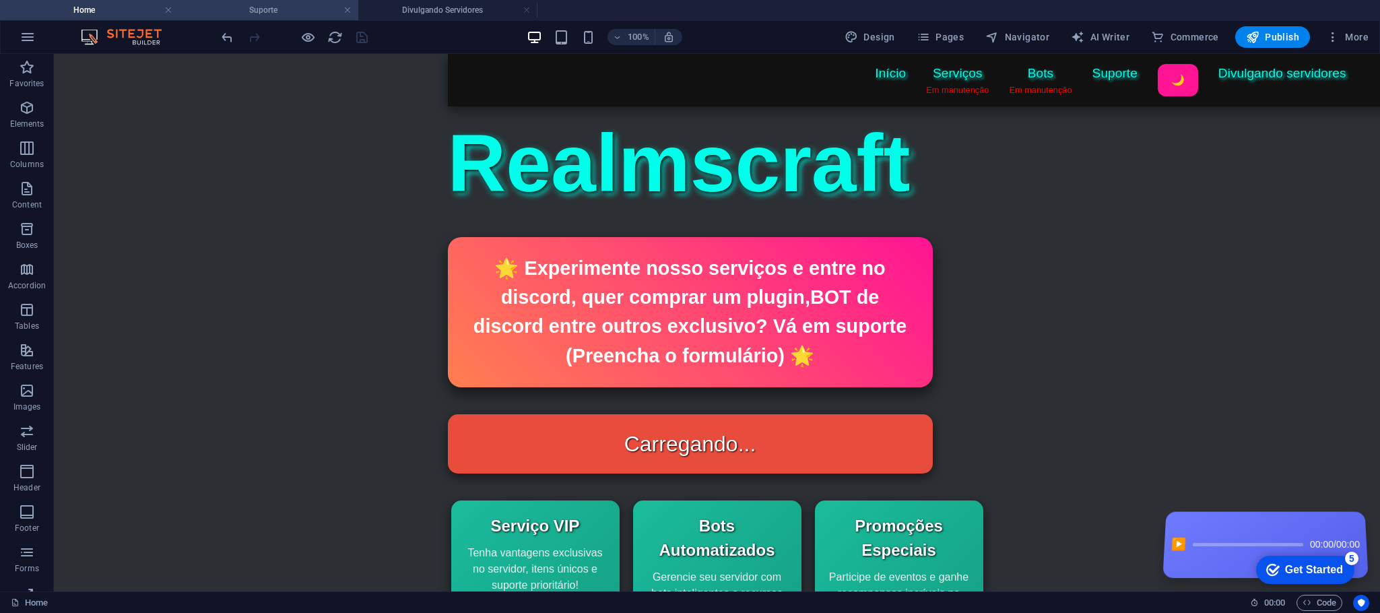
click at [273, 3] on h4 "Suporte" at bounding box center [268, 10] width 179 height 15
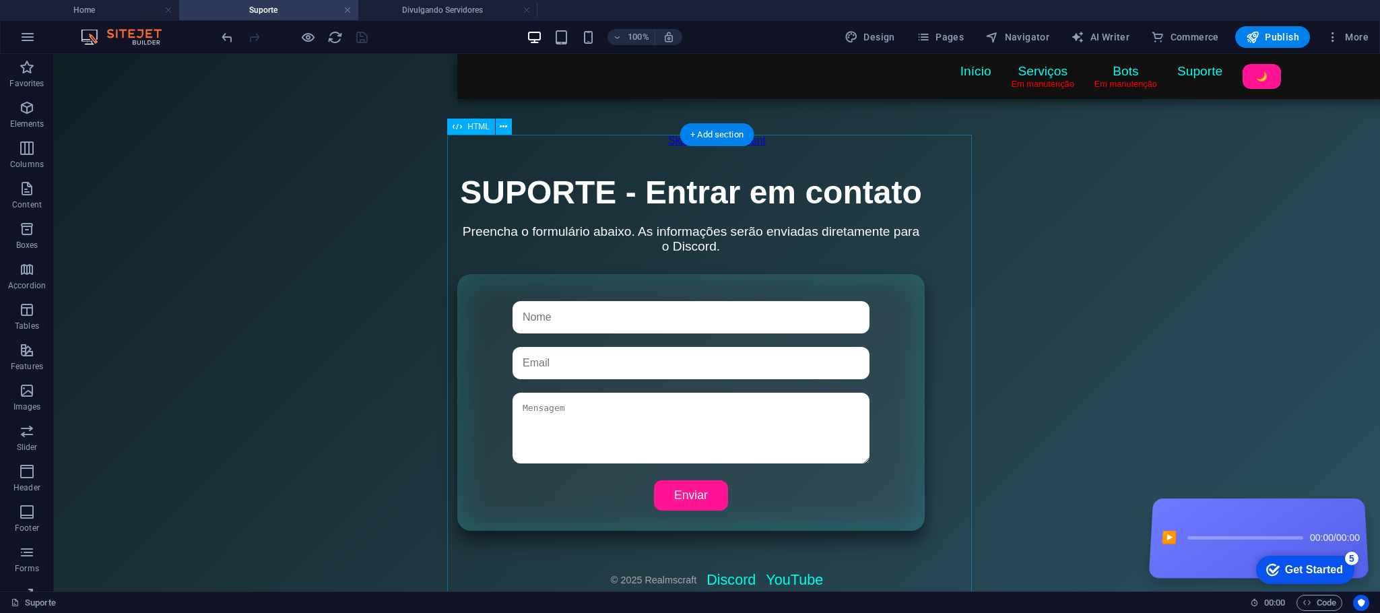
click at [721, 257] on div "Título da Página Início Serviços Em manutenção Bots Em manutenção Suporte 🌙 Seu…" at bounding box center [716, 381] width 519 height 415
click at [720, 257] on div "Título da Página Início Serviços Em manutenção Bots Em manutenção Suporte 🌙 Seu…" at bounding box center [716, 381] width 519 height 415
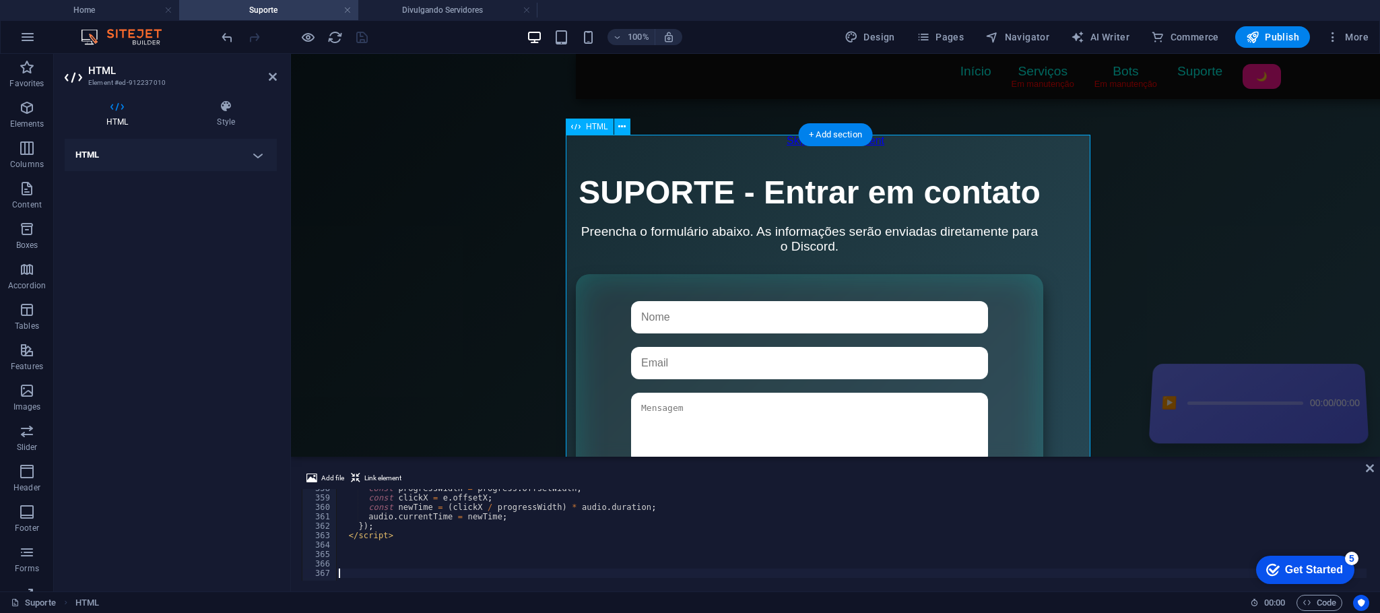
scroll to position [3369, 0]
click at [558, 371] on div "const progressWidth = progress . offsetWidth ; const clickX = e . offsetX ; con…" at bounding box center [852, 538] width 1030 height 108
type textarea "const newTime = (clickX / progressWidth) * audio.duration;"
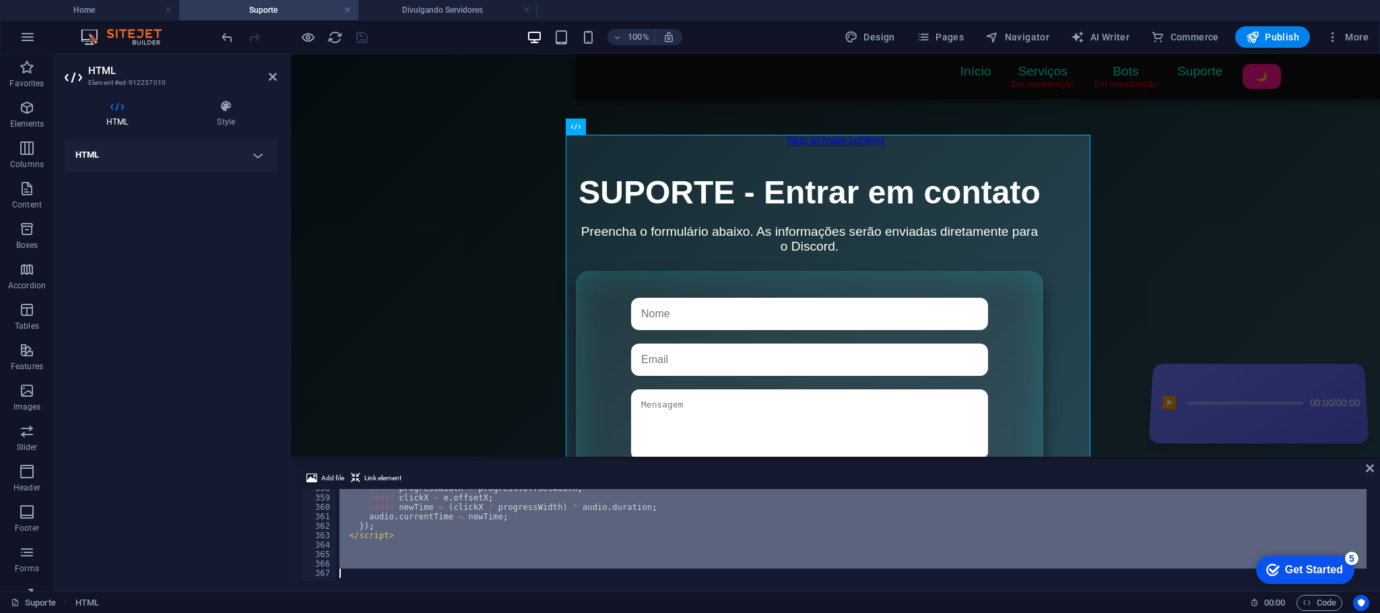
scroll to position [3435, 0]
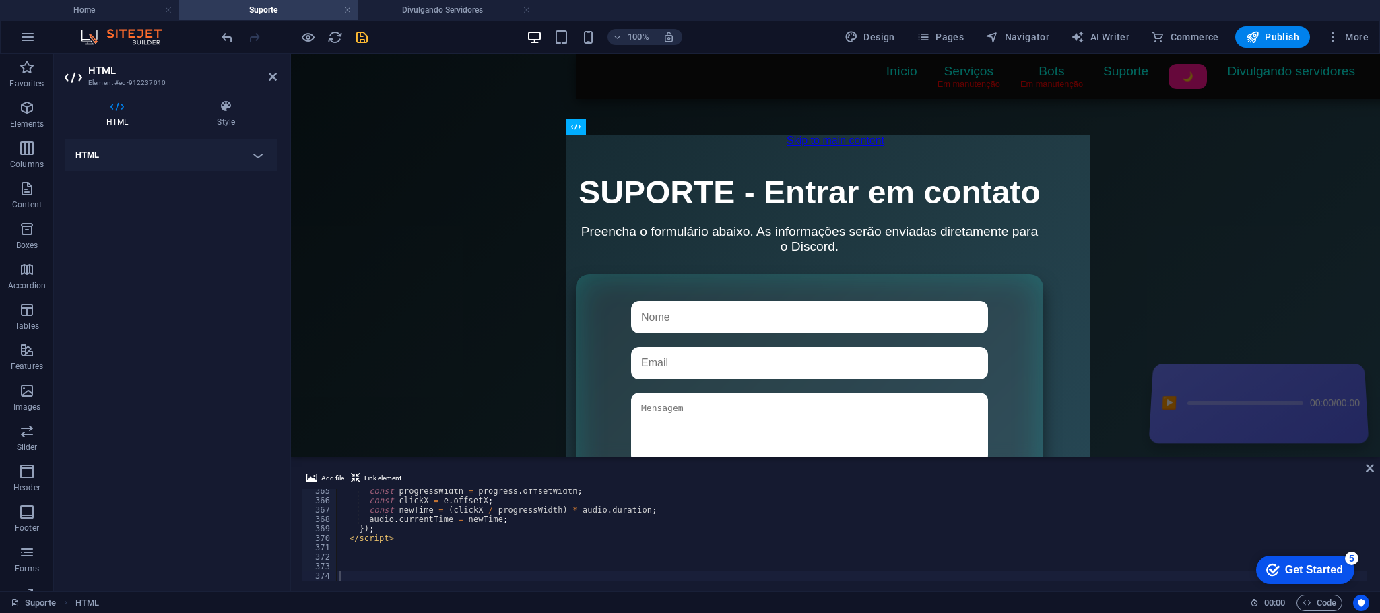
click at [836, 208] on body "Skip to main content Título da Página Início Serviços Em manutenção Bots Em man…" at bounding box center [835, 321] width 1089 height 535
click at [362, 35] on icon "save" at bounding box center [361, 37] width 15 height 15
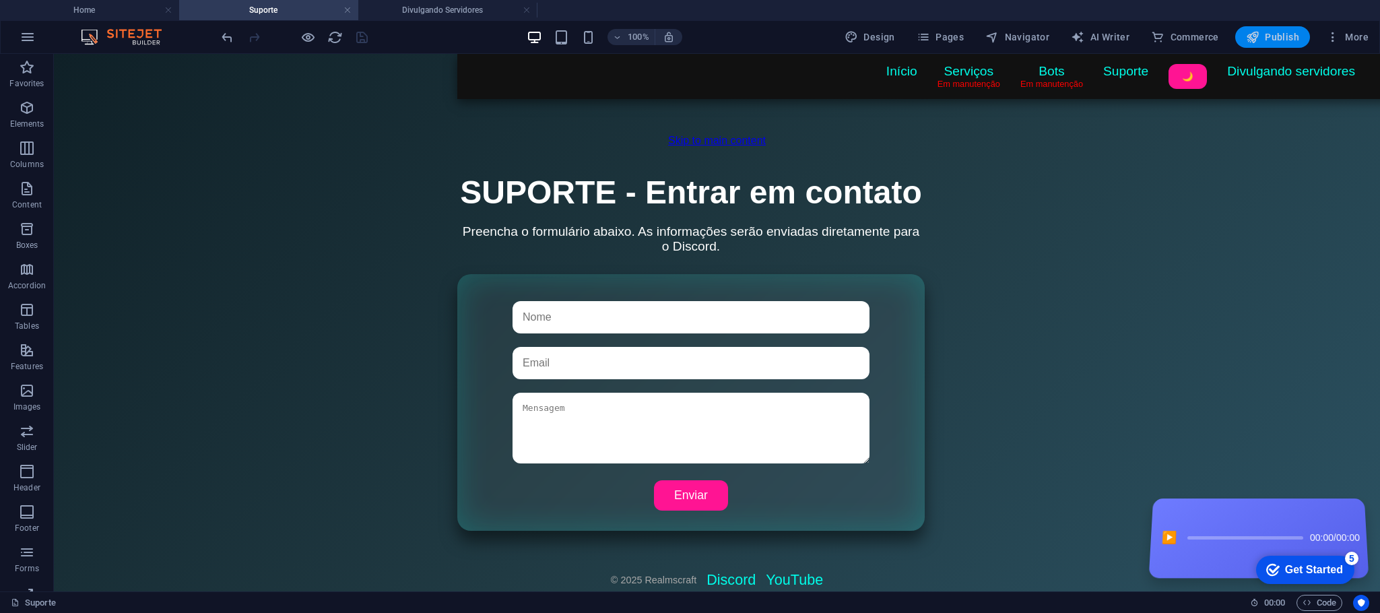
click at [836, 35] on span "Publish" at bounding box center [1272, 36] width 53 height 13
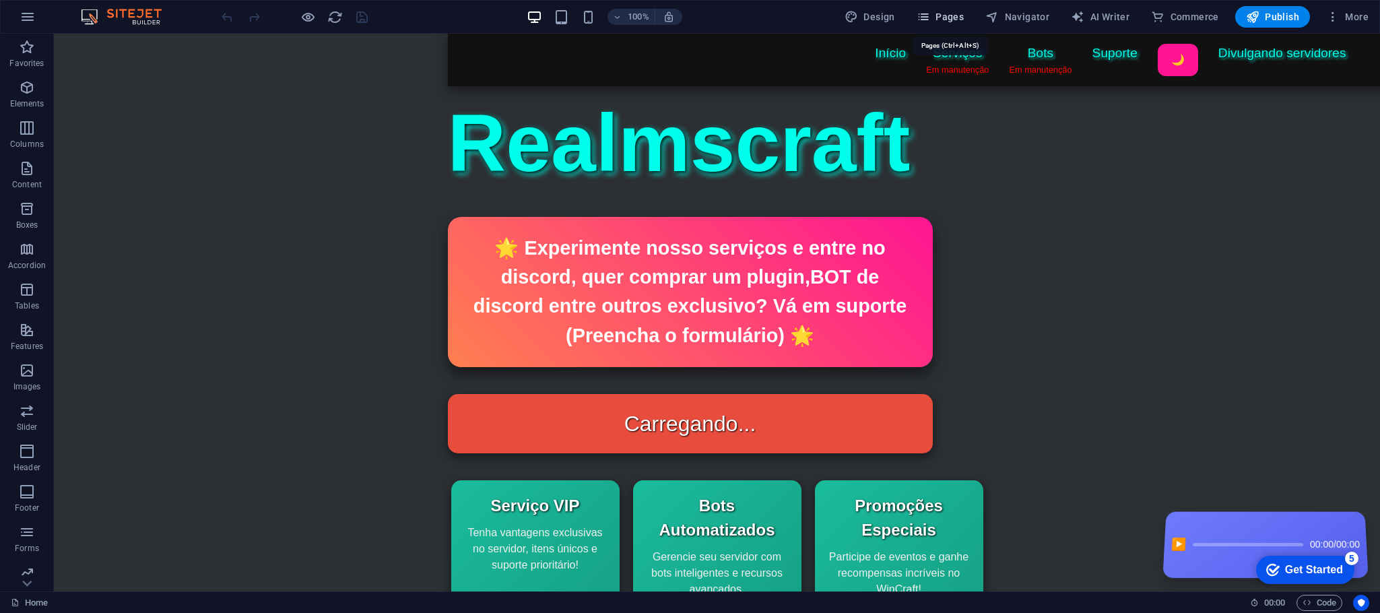
click at [946, 17] on span "Pages" at bounding box center [940, 16] width 47 height 13
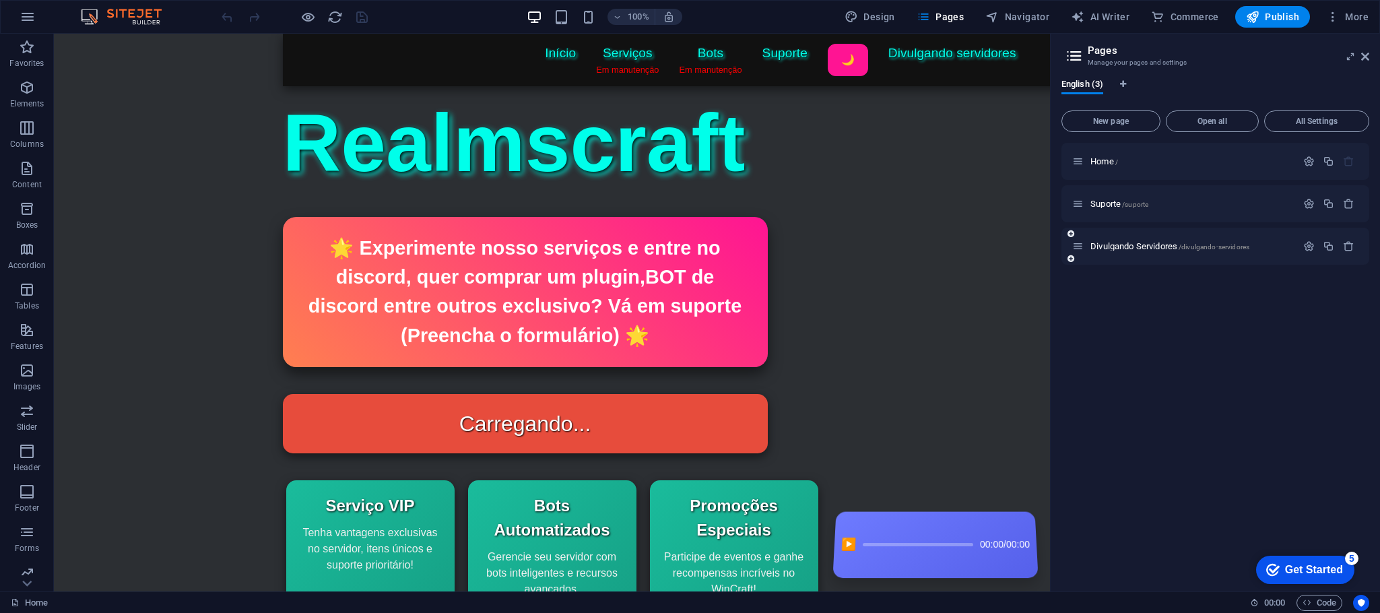
click at [1124, 240] on div "Divulgando Servidores /divulgando-servidores" at bounding box center [1184, 245] width 224 height 15
click at [1105, 243] on span "Divulgando Servidores /divulgando-servidores" at bounding box center [1170, 246] width 159 height 10
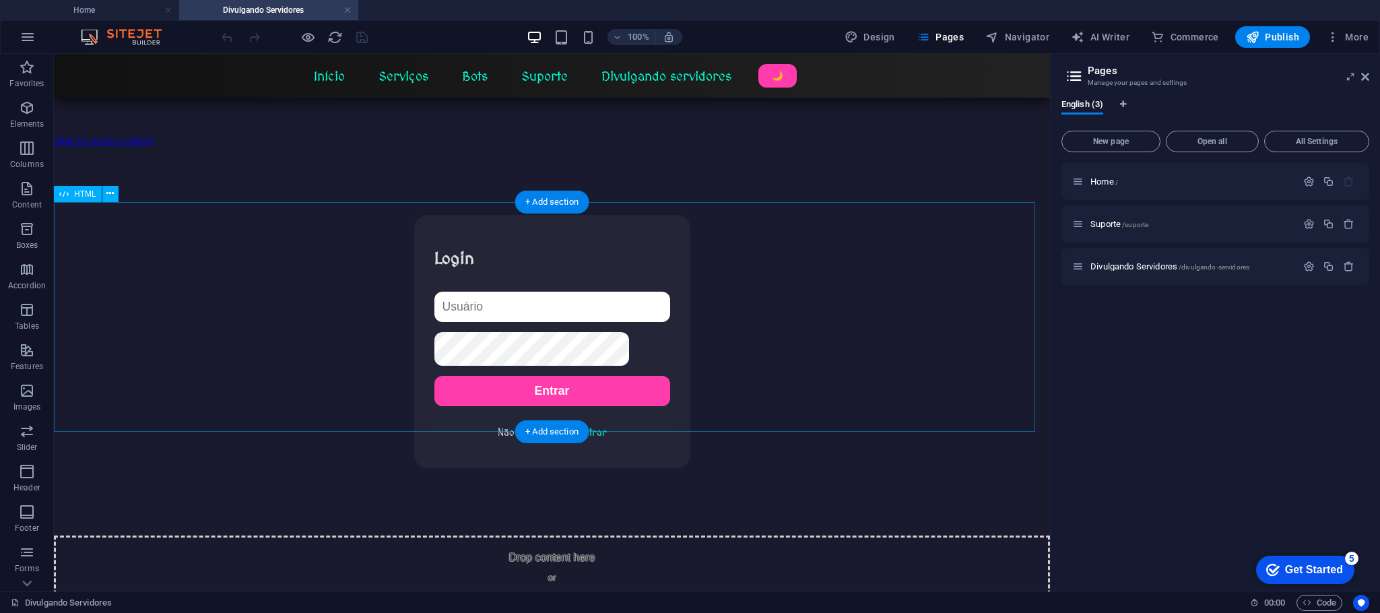
click at [705, 230] on div "Divulgando Servidores Início Serviços Bots Suporte Divulgando servidores 🌙 Logi…" at bounding box center [552, 341] width 996 height 253
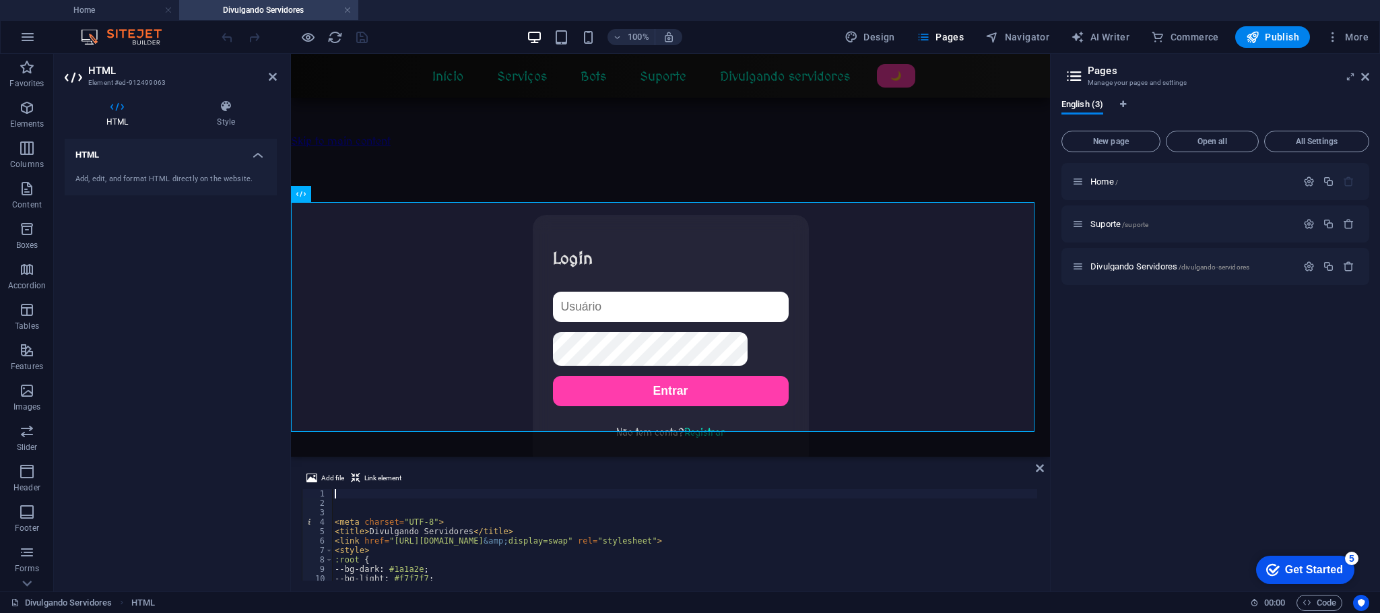
click at [459, 528] on div "< meta charset = "UTF-8" > < title > Divulgando Servidores </ title > < link hr…" at bounding box center [684, 544] width 705 height 110
type textarea "</div>"
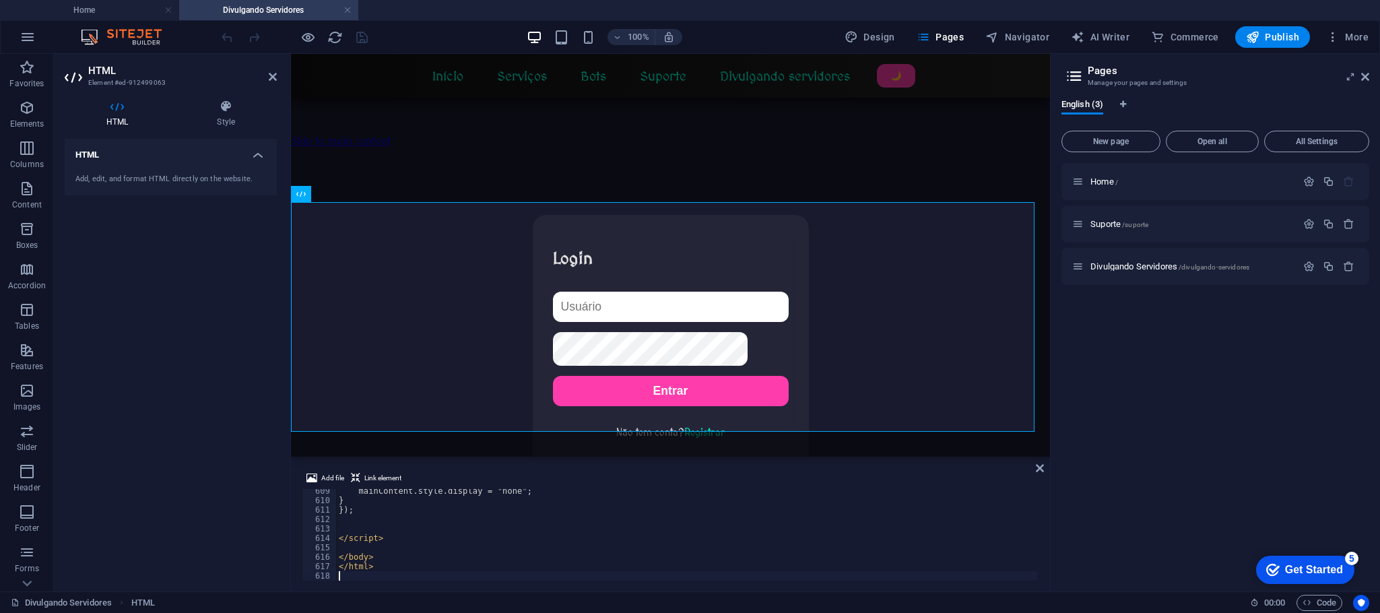
scroll to position [5736, 0]
click at [1189, 434] on div "Home / Suporte /suporte Divulgando Servidores /divulgando-servidores" at bounding box center [1216, 372] width 308 height 418
click at [360, 36] on icon "save" at bounding box center [361, 37] width 15 height 15
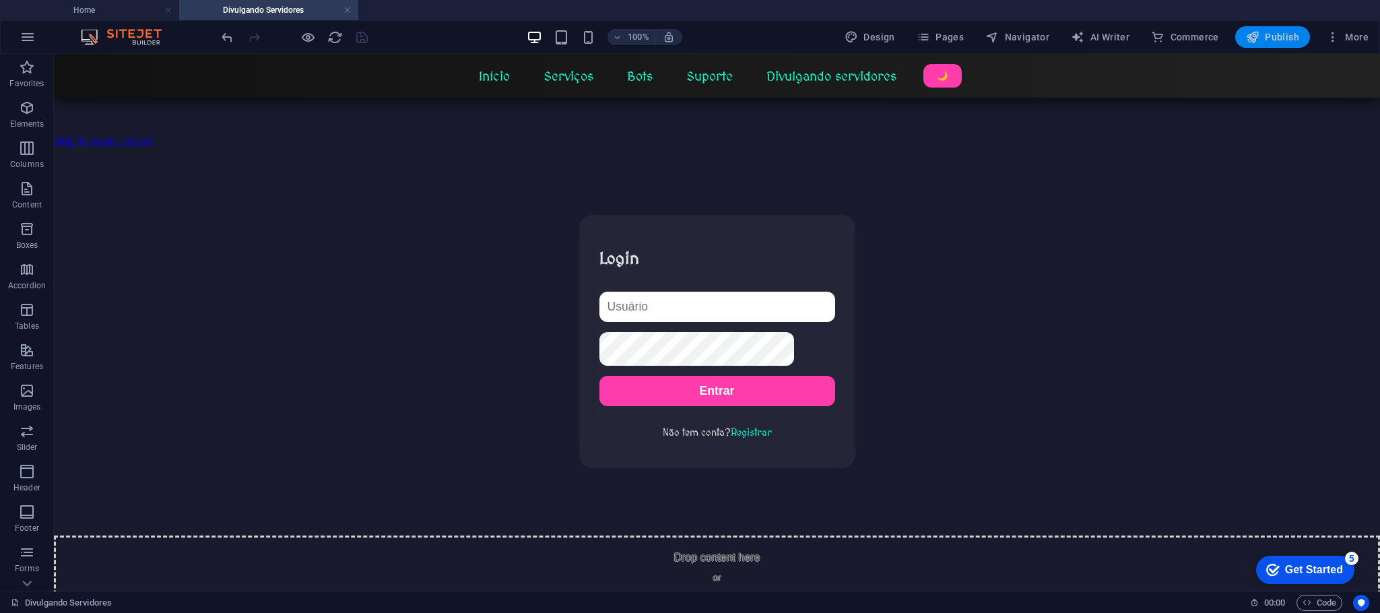
click at [0, 0] on span "Publish" at bounding box center [0, 0] width 0 height 0
